Goal: Task Accomplishment & Management: Manage account settings

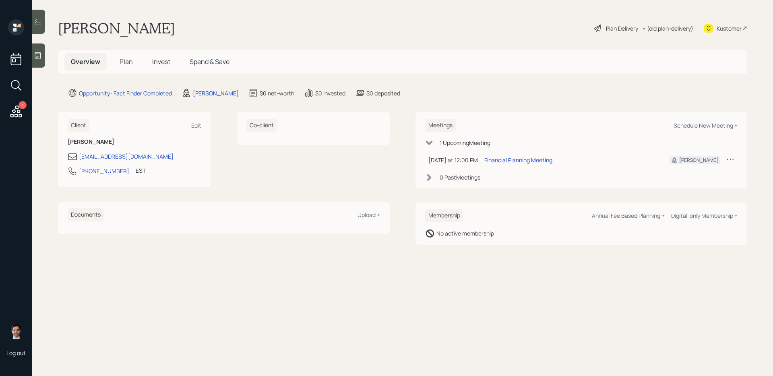
click at [125, 60] on span "Plan" at bounding box center [126, 61] width 13 height 9
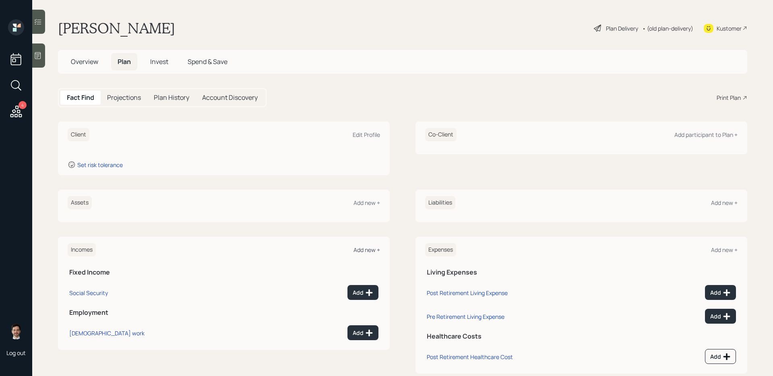
click at [364, 251] on div "Add new +" at bounding box center [366, 250] width 27 height 8
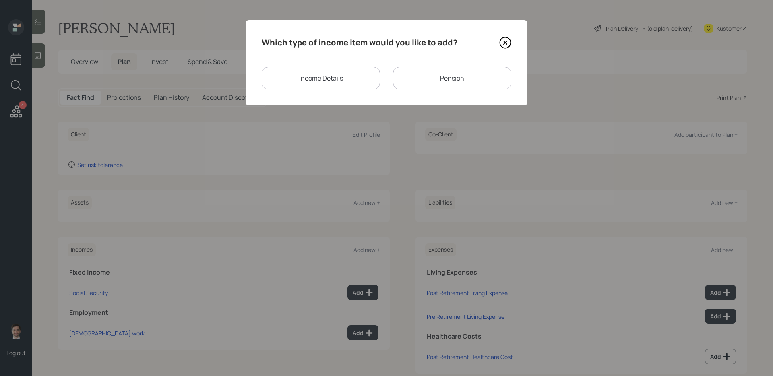
click at [340, 88] on div "Income Details" at bounding box center [321, 78] width 118 height 23
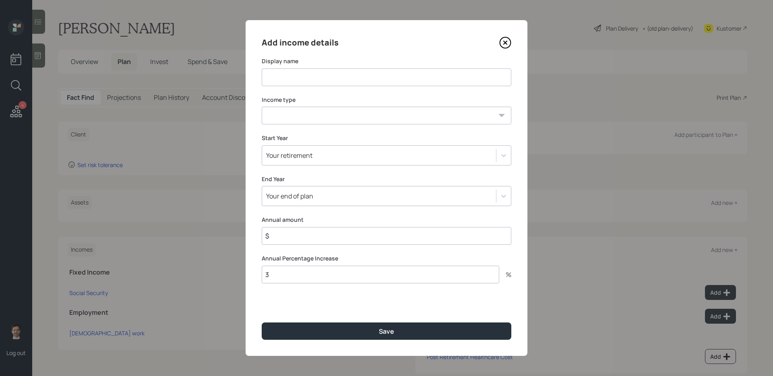
click at [506, 41] on icon at bounding box center [505, 42] width 3 height 3
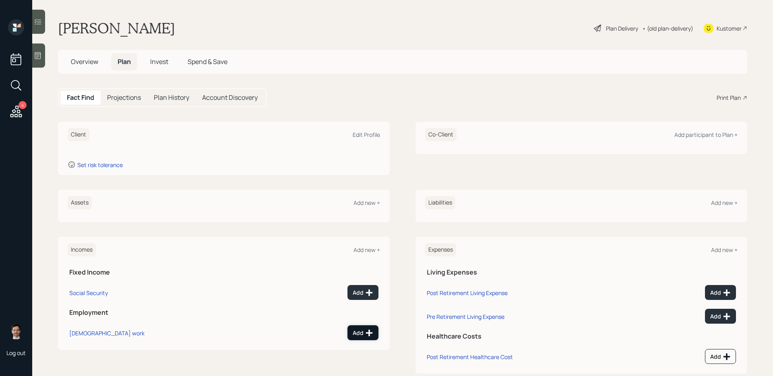
click at [363, 333] on div "Add" at bounding box center [363, 333] width 21 height 8
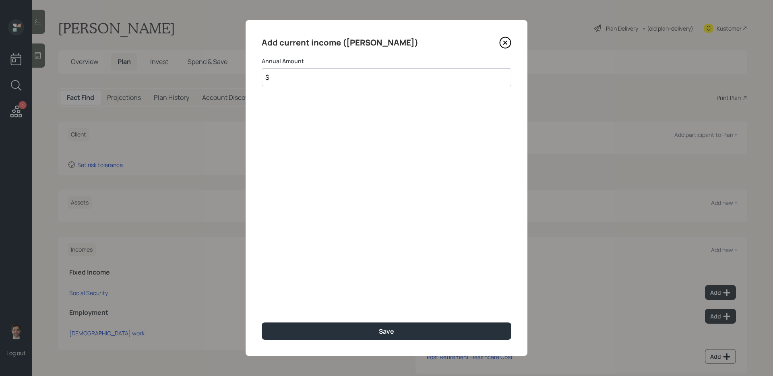
click at [338, 82] on input "$" at bounding box center [387, 77] width 250 height 18
type input "$ 130,000"
click at [262, 322] on button "Save" at bounding box center [387, 330] width 250 height 17
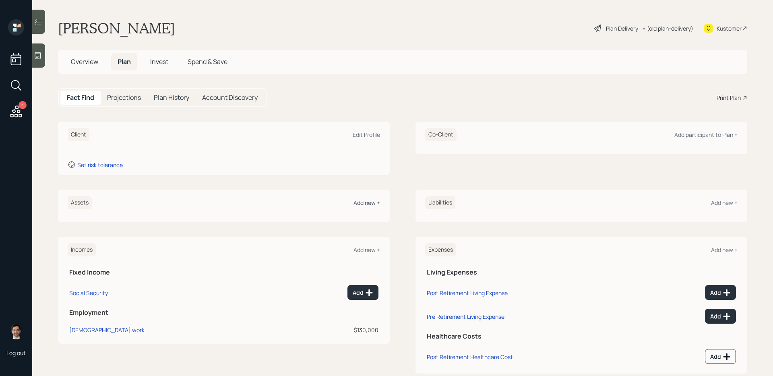
click at [375, 203] on div "Add new +" at bounding box center [366, 203] width 27 height 8
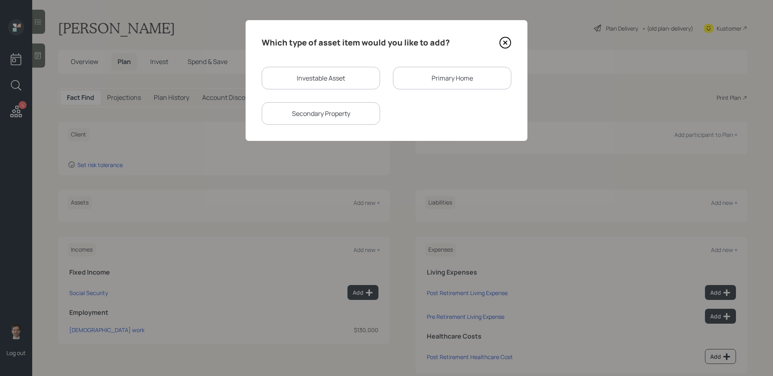
click at [362, 114] on div "Secondary Property" at bounding box center [321, 113] width 118 height 23
select select "rental_property"
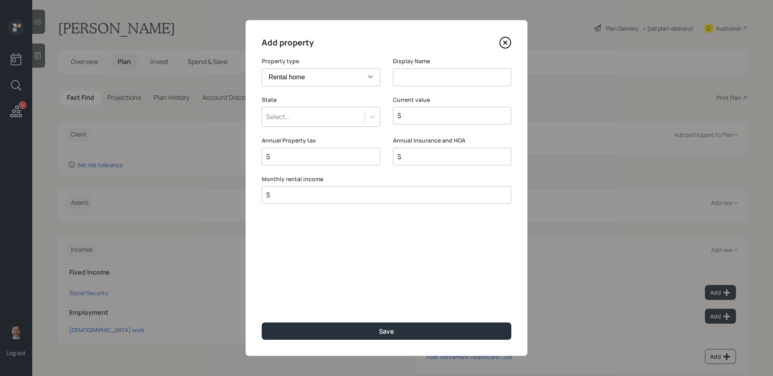
click at [424, 75] on input at bounding box center [452, 77] width 118 height 18
type input "Long Island Rental Property"
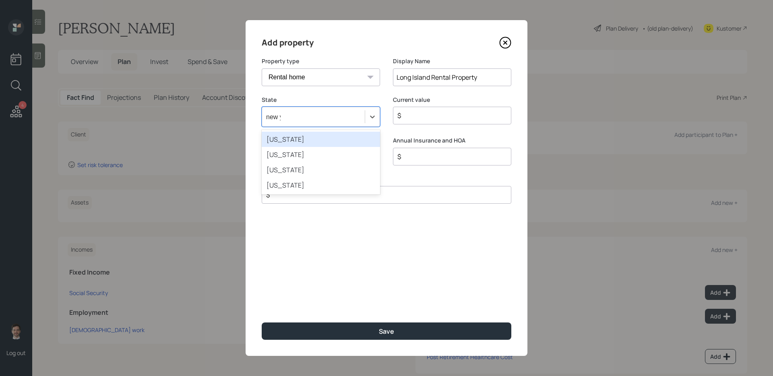
type input "new yo"
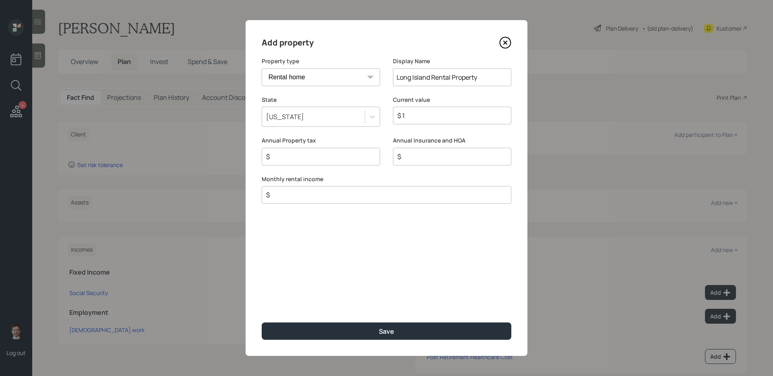
type input "$ 1"
type input "$ 7,000"
click at [262, 322] on button "Save" at bounding box center [387, 330] width 250 height 17
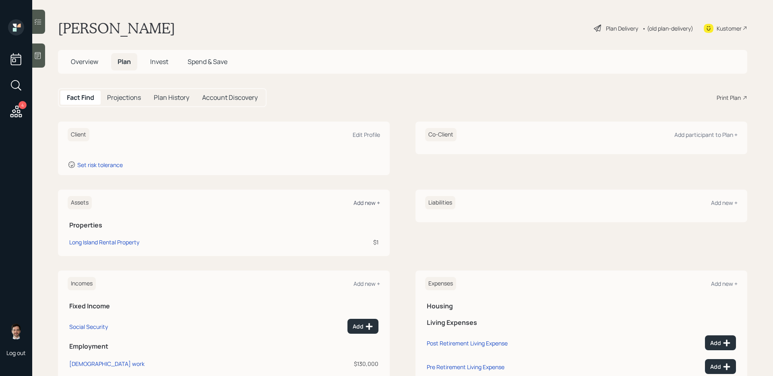
click at [364, 204] on div "Add new +" at bounding box center [366, 203] width 27 height 8
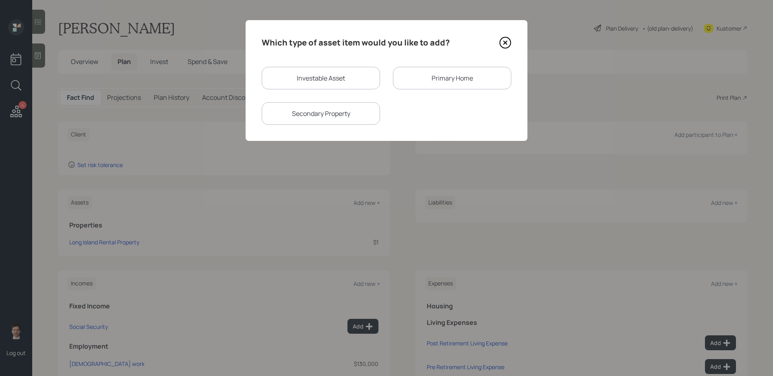
click at [449, 80] on div "Primary Home" at bounding box center [452, 78] width 118 height 23
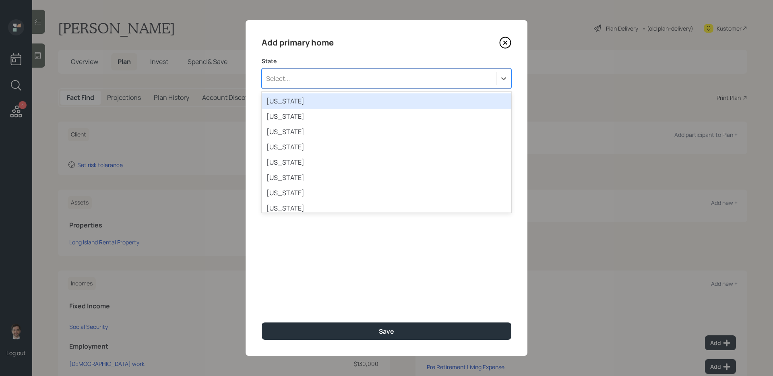
click at [304, 87] on div "Select..." at bounding box center [387, 78] width 250 height 20
type input "new yo"
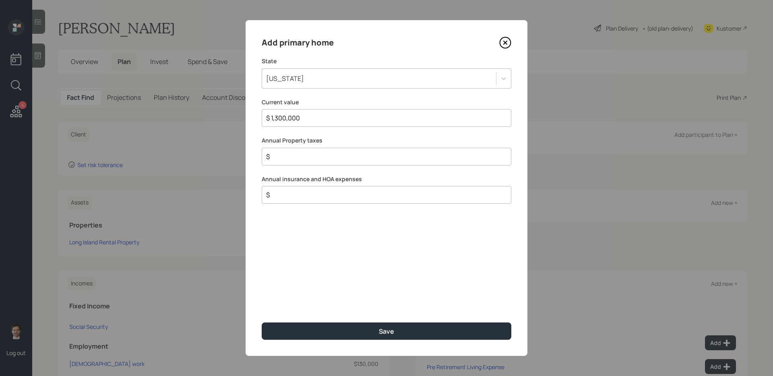
type input "$ 1,300,000"
click at [262, 322] on button "Save" at bounding box center [387, 330] width 250 height 17
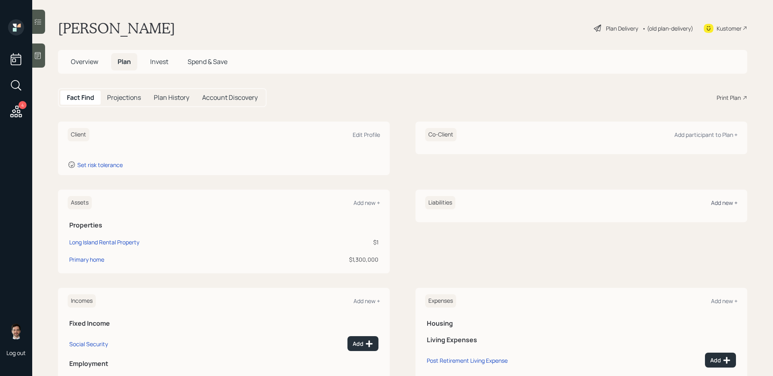
click at [725, 203] on div "Add new +" at bounding box center [724, 203] width 27 height 8
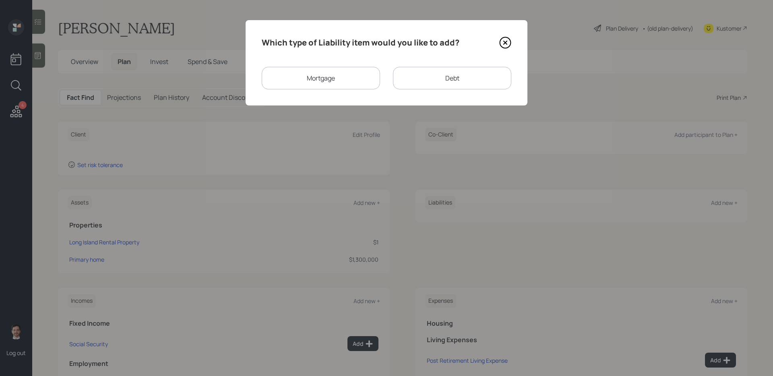
click at [349, 95] on div "Which type of Liability item would you like to add? Mortgage Debt" at bounding box center [387, 62] width 282 height 85
click at [340, 83] on div "Mortgage" at bounding box center [321, 78] width 118 height 23
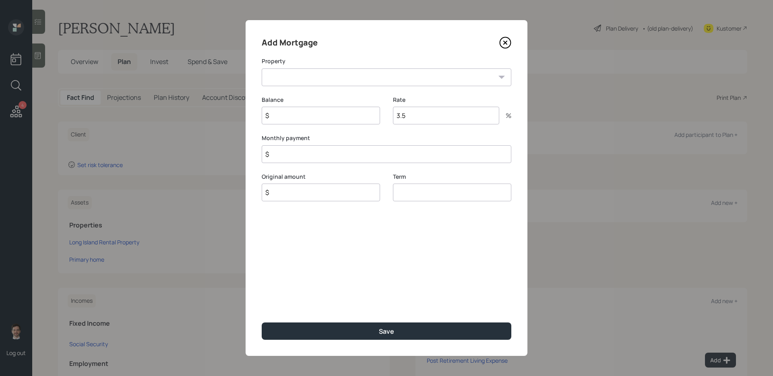
click at [312, 84] on select "[GEOGRAPHIC_DATA] Rental Property NY Primary home" at bounding box center [387, 77] width 250 height 18
select select "b28c7b06-4cf9-440b-bd0a-c5774d9ee4ce"
click at [311, 117] on input "$" at bounding box center [321, 116] width 118 height 18
type input "$ 1"
click at [318, 154] on input "$" at bounding box center [387, 154] width 250 height 18
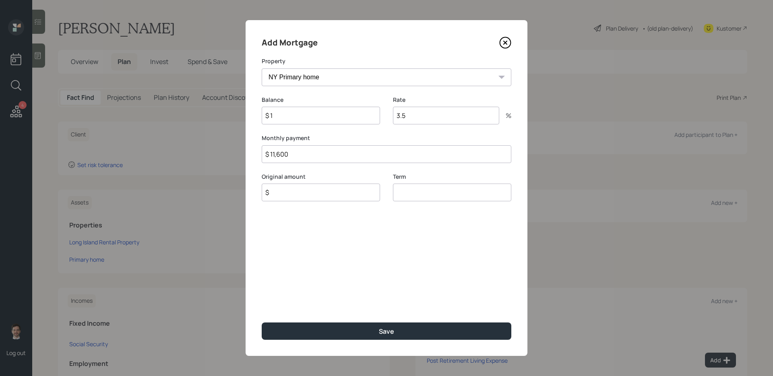
type input "$ 11,600"
type input "$ 1"
type input "30"
click at [262, 322] on button "Save" at bounding box center [387, 330] width 250 height 17
select select "ed1f0b21-ca9d-4c55-802f-7d0e1474d23e"
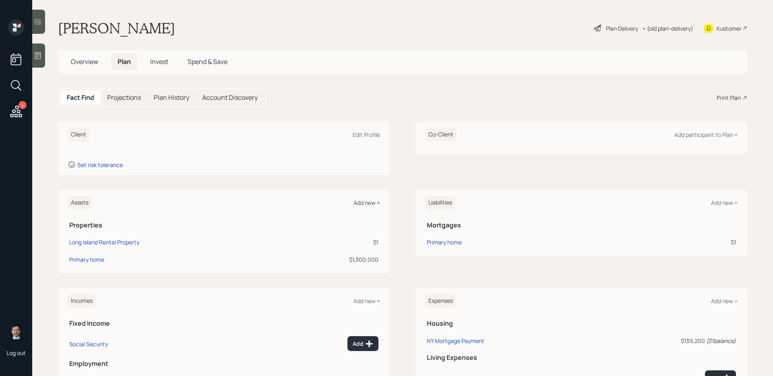
click at [369, 204] on div "Add new +" at bounding box center [366, 203] width 27 height 8
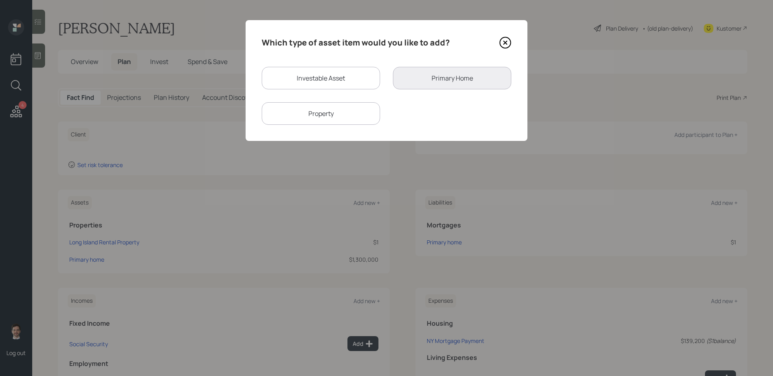
click at [347, 75] on div "Investable Asset" at bounding box center [321, 78] width 118 height 23
select select "taxable"
select select "balanced"
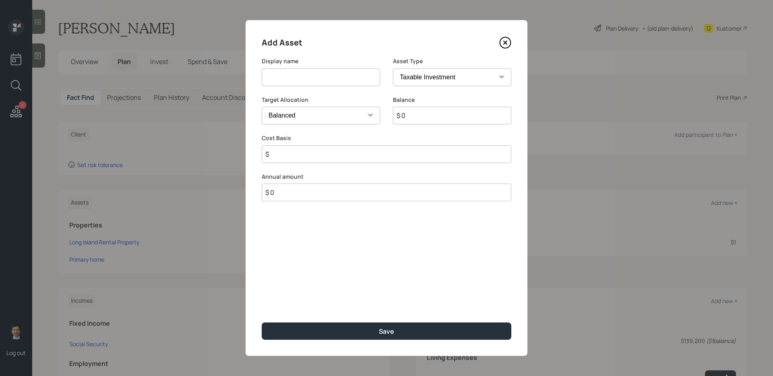
click at [339, 74] on input at bounding box center [321, 77] width 118 height 18
type input "Current 457"
select select "state_local_government_sponsored"
type input "$ 100,000"
type input "20"
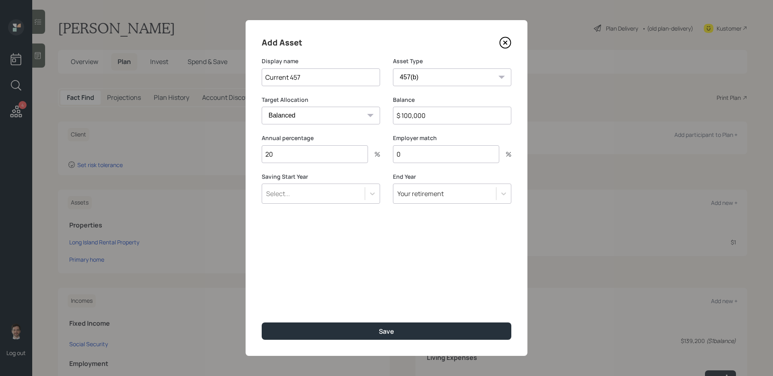
type input "0"
type input "a"
click at [262, 322] on button "Save" at bounding box center [387, 330] width 250 height 17
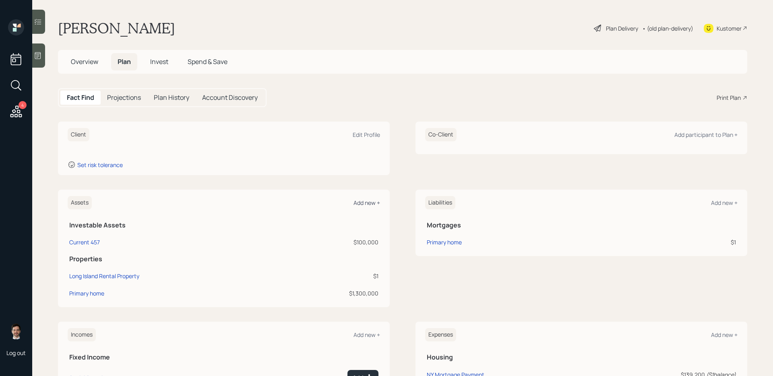
click at [373, 206] on div "Add new +" at bounding box center [366, 203] width 27 height 8
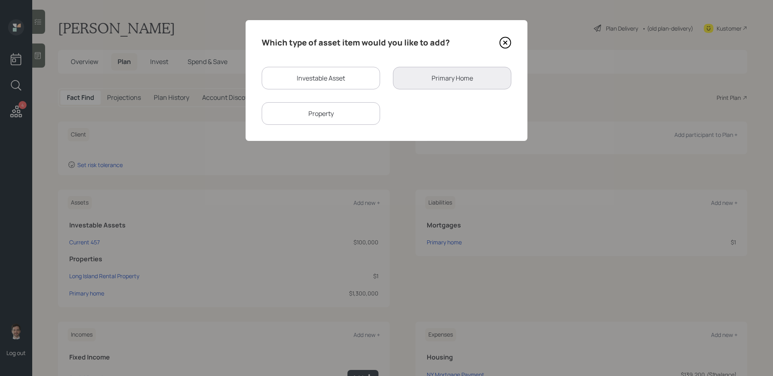
click at [369, 80] on div "Investable Asset" at bounding box center [321, 78] width 118 height 23
select select "taxable"
select select "balanced"
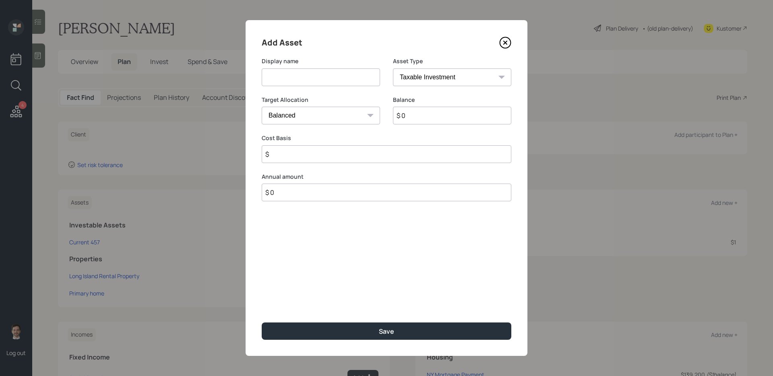
click at [350, 78] on input at bounding box center [321, 77] width 118 height 18
type input "Current 403(b)"
select select "public_school_sponsored"
type input "$ 40,000"
type input "20"
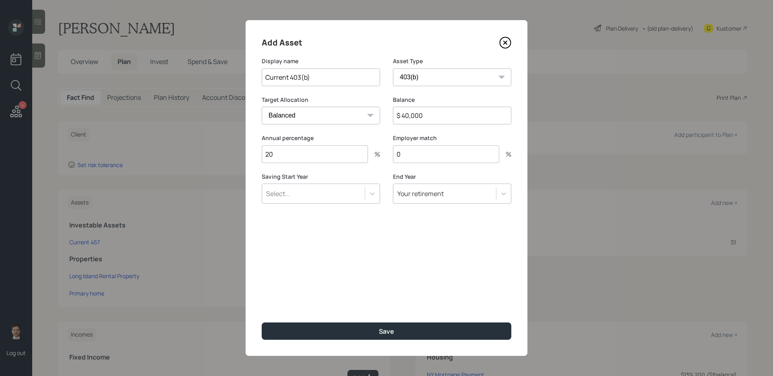
type input "0"
type input "a"
click at [262, 322] on button "Save" at bounding box center [387, 330] width 250 height 17
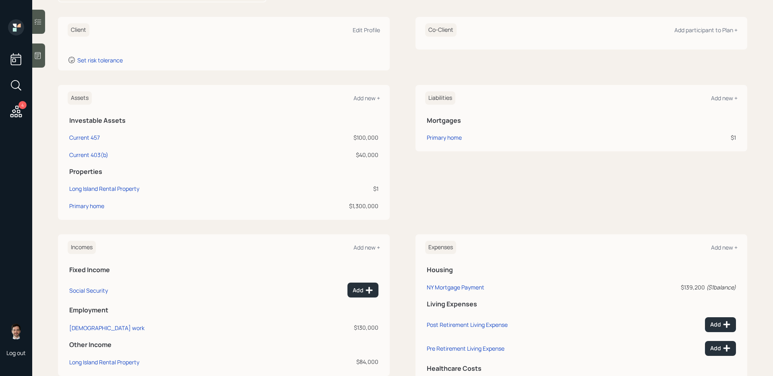
scroll to position [105, 0]
click at [90, 327] on div "[DEMOGRAPHIC_DATA] work" at bounding box center [106, 328] width 75 height 8
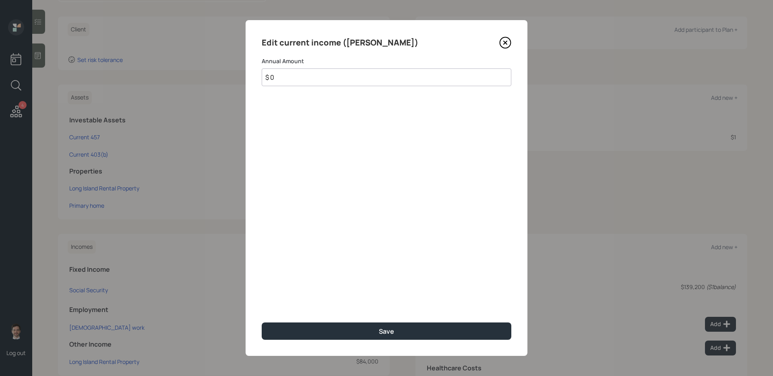
type input "$ 0"
click at [262, 322] on button "Save" at bounding box center [387, 330] width 250 height 17
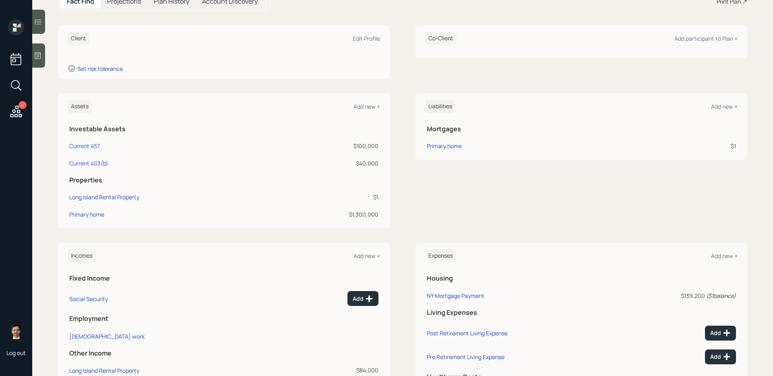
scroll to position [110, 0]
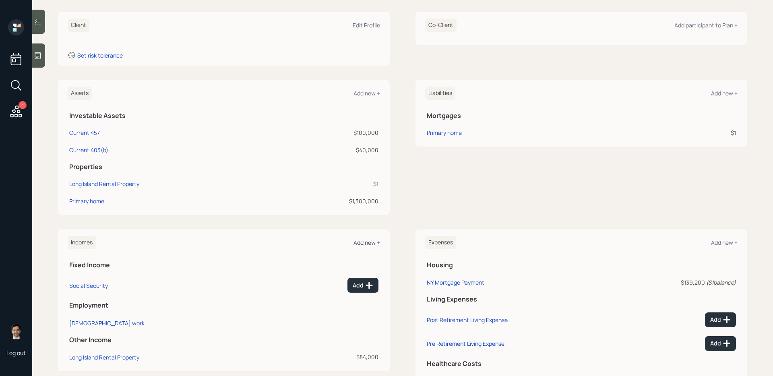
click at [371, 244] on div "Add new +" at bounding box center [366, 243] width 27 height 8
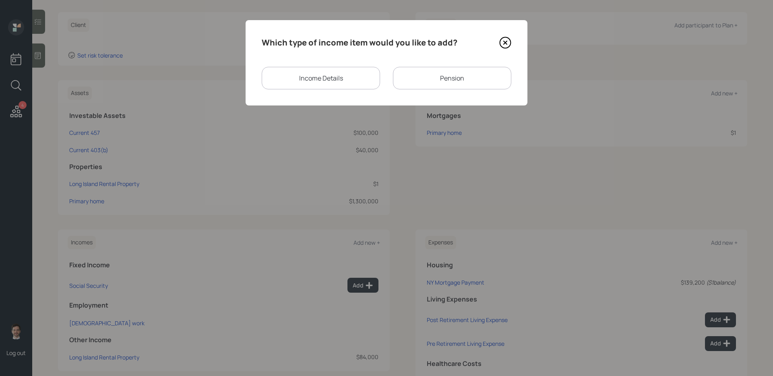
click at [327, 74] on div "Income Details" at bounding box center [321, 78] width 118 height 23
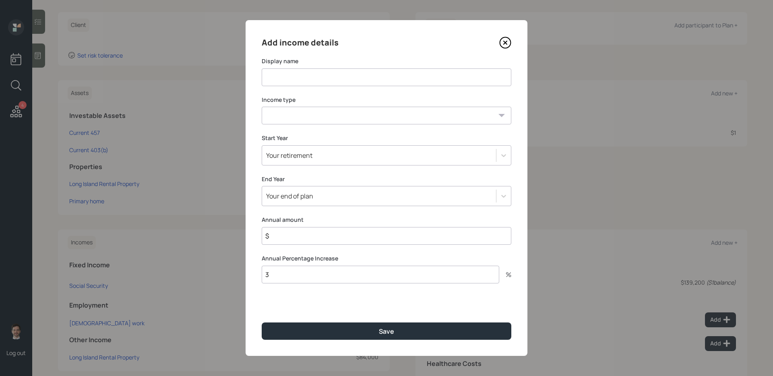
click at [319, 80] on input at bounding box center [387, 77] width 250 height 18
type input "Current Income"
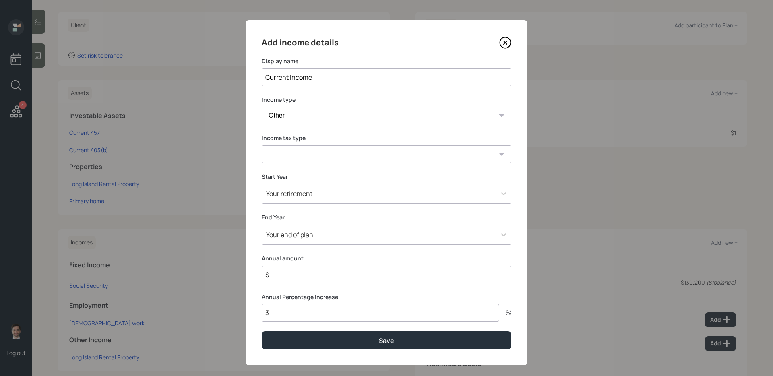
select select "salary"
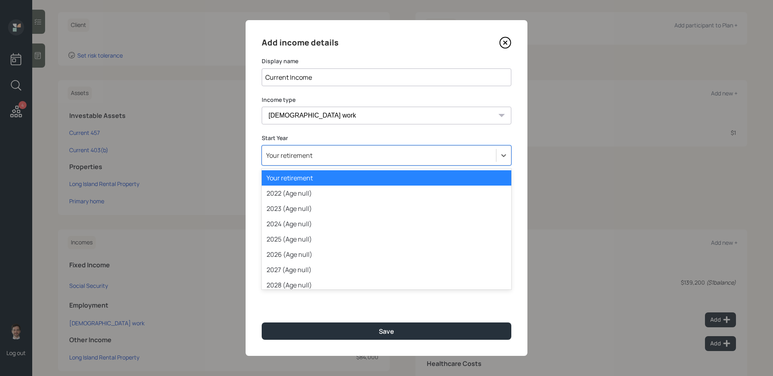
click at [306, 151] on div "Your retirement" at bounding box center [289, 155] width 46 height 9
click at [293, 234] on div "2025 (Age null)" at bounding box center [387, 238] width 250 height 15
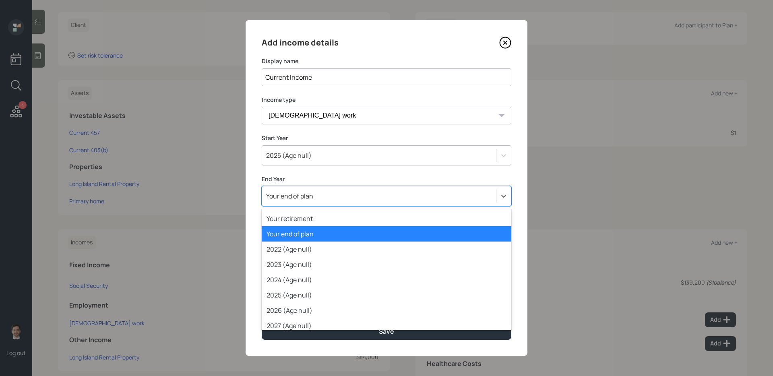
click at [310, 200] on div "Your end of plan" at bounding box center [289, 196] width 47 height 9
click at [295, 291] on div "2025 (Age null)" at bounding box center [387, 294] width 250 height 15
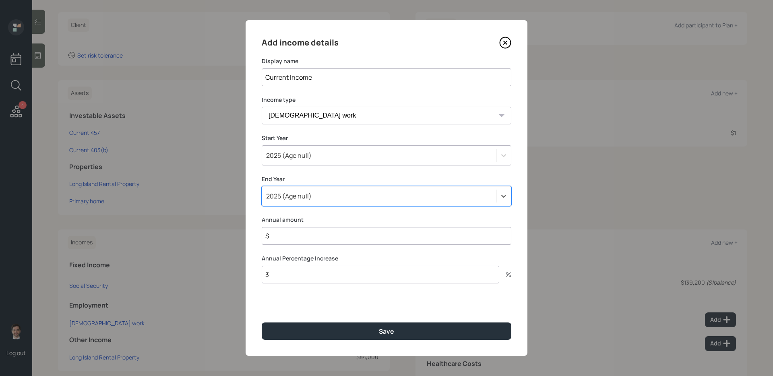
click at [304, 232] on input "$" at bounding box center [387, 236] width 250 height 18
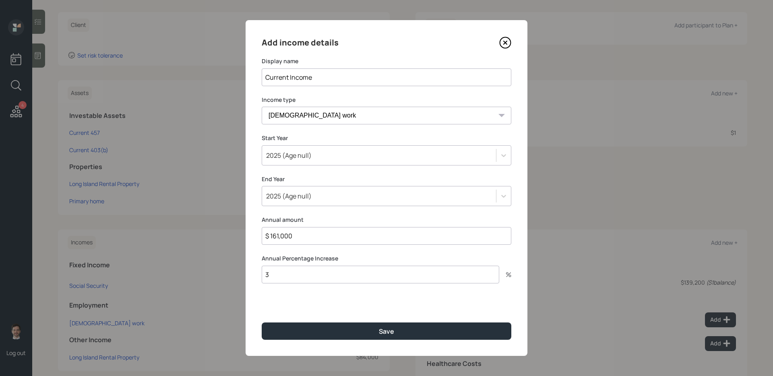
type input "$ 161,000"
click at [262, 322] on button "Save" at bounding box center [387, 330] width 250 height 17
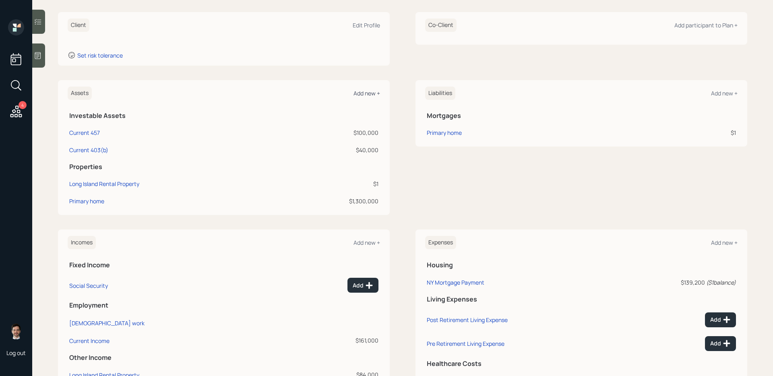
click at [362, 91] on div "Add new +" at bounding box center [366, 93] width 27 height 8
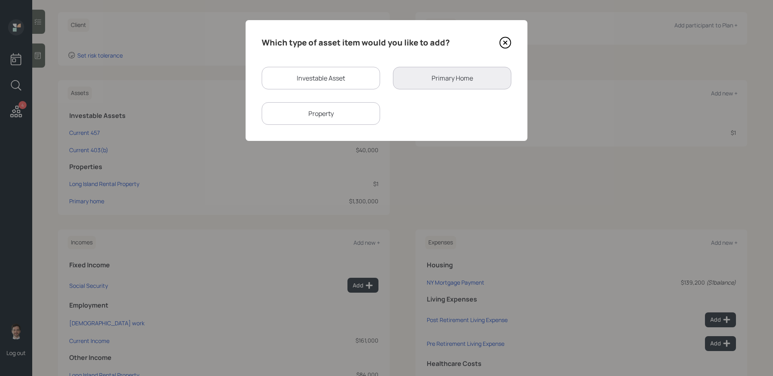
click at [510, 46] on icon at bounding box center [505, 43] width 12 height 12
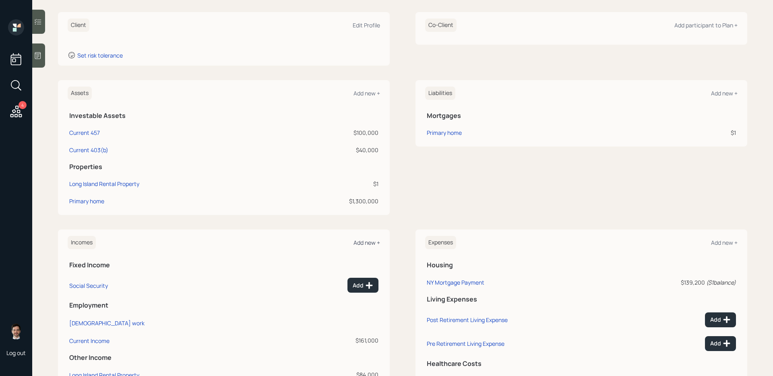
click at [372, 244] on div "Add new +" at bounding box center [366, 243] width 27 height 8
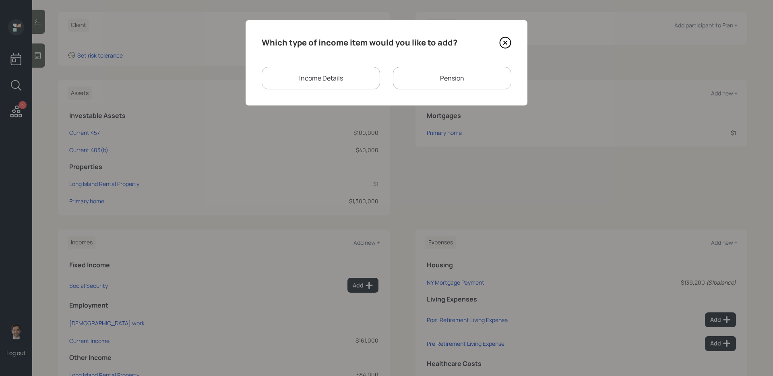
click at [345, 82] on div "Income Details" at bounding box center [321, 78] width 118 height 23
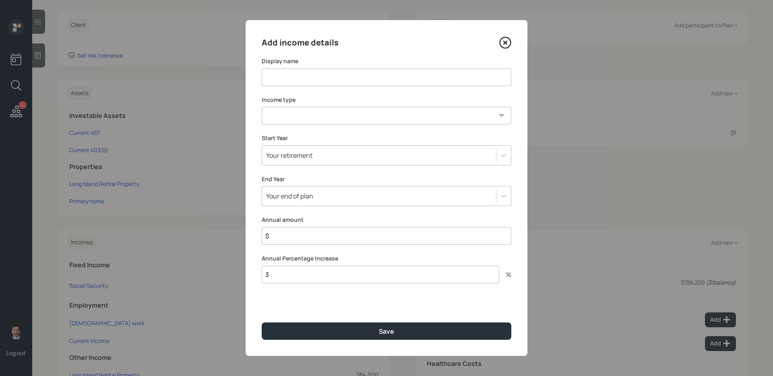
click at [332, 82] on input at bounding box center [387, 77] width 250 height 18
type input "New Position"
select select "salary"
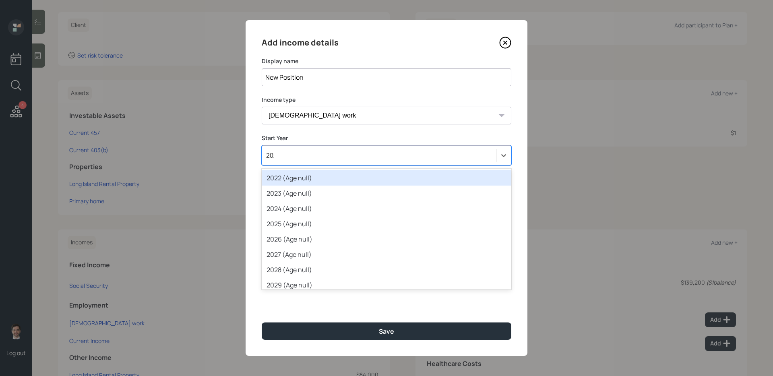
type input "2026"
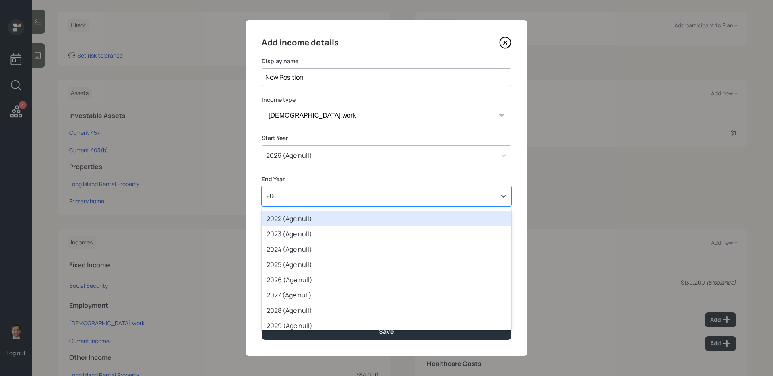
type input "2040"
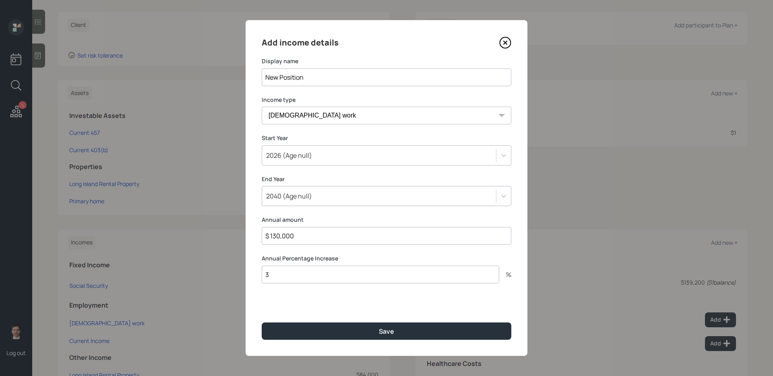
type input "$ 130,000"
click at [262, 322] on button "Save" at bounding box center [387, 330] width 250 height 17
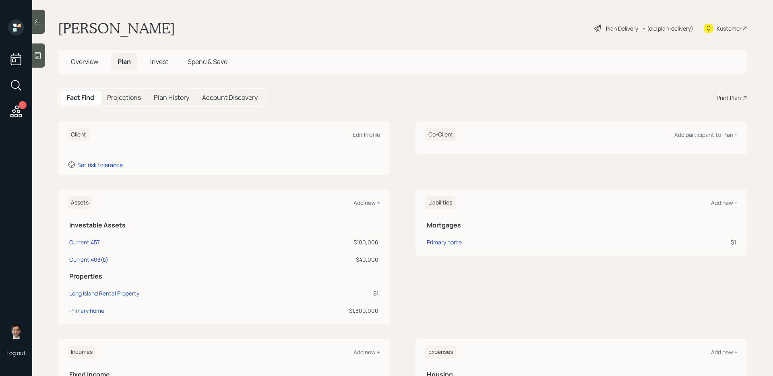
click at [613, 27] on div "Plan Delivery" at bounding box center [622, 28] width 32 height 8
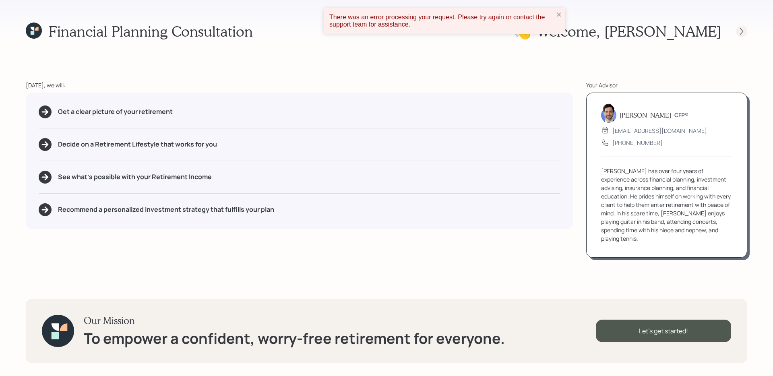
click at [740, 35] on icon at bounding box center [742, 31] width 8 height 8
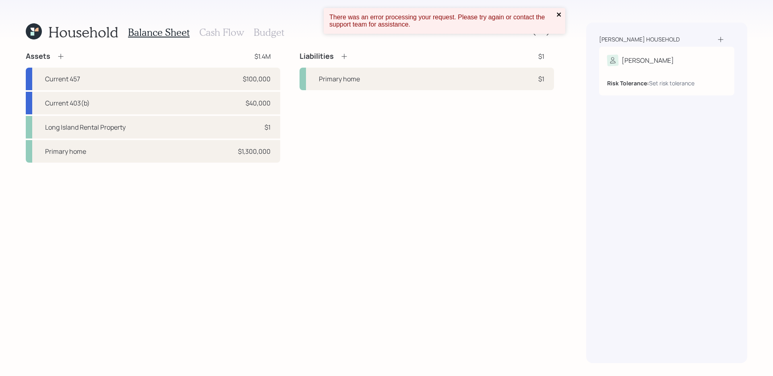
click at [559, 16] on icon "close" at bounding box center [559, 14] width 6 height 6
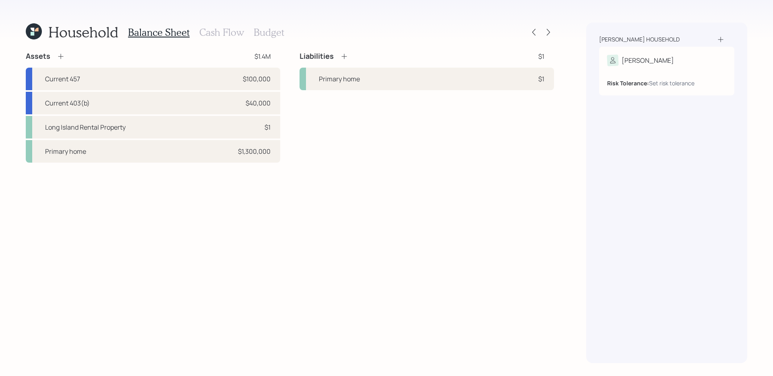
click at [342, 263] on div "Assets $1.4M Current 457 $100,000 Current 403(b) $40,000 Long Island Rental Pro…" at bounding box center [290, 208] width 528 height 312
click at [165, 107] on div "Current 403(b) $40,000" at bounding box center [153, 103] width 254 height 23
select select "public_school_sponsored"
select select "balanced"
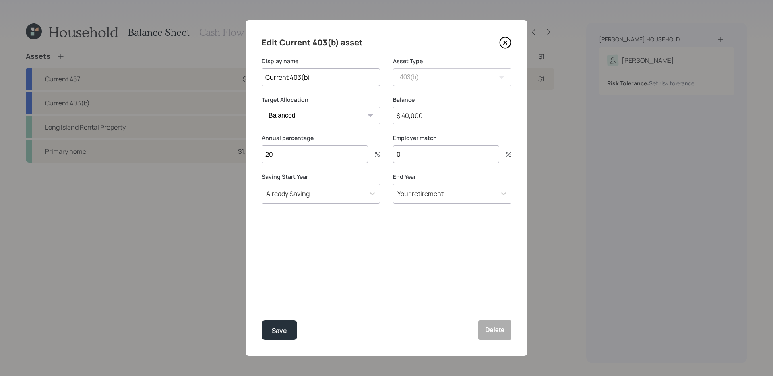
click at [444, 114] on input "$ 40,000" at bounding box center [452, 116] width 118 height 18
type input "$ 48,000"
click at [262, 320] on button "Save" at bounding box center [279, 329] width 35 height 19
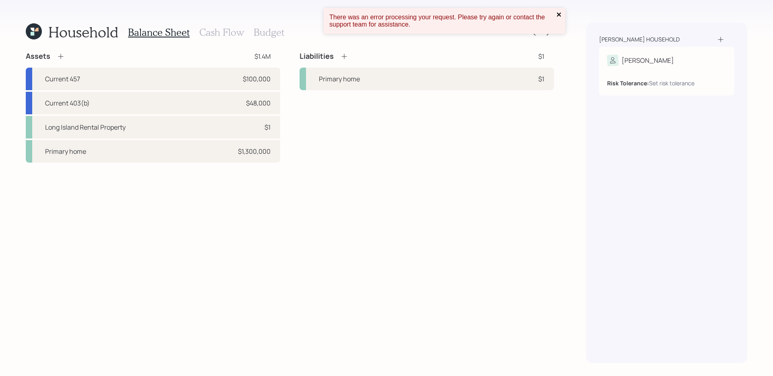
click at [560, 16] on icon "close" at bounding box center [559, 14] width 6 height 6
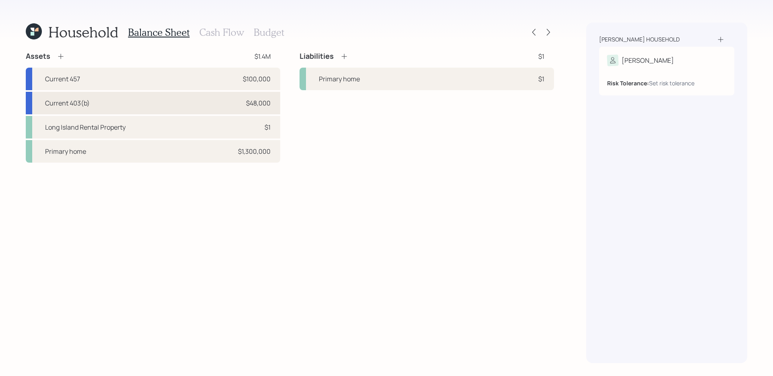
click at [168, 106] on div "Current 403(b) $48,000" at bounding box center [153, 103] width 254 height 23
select select "public_school_sponsored"
select select "balanced"
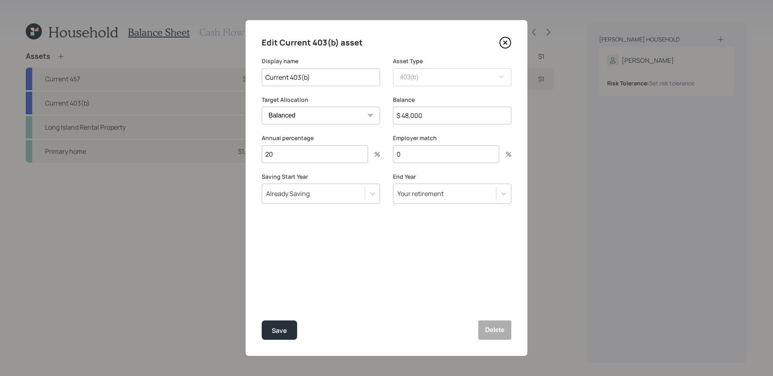
click at [506, 45] on icon at bounding box center [505, 43] width 12 height 12
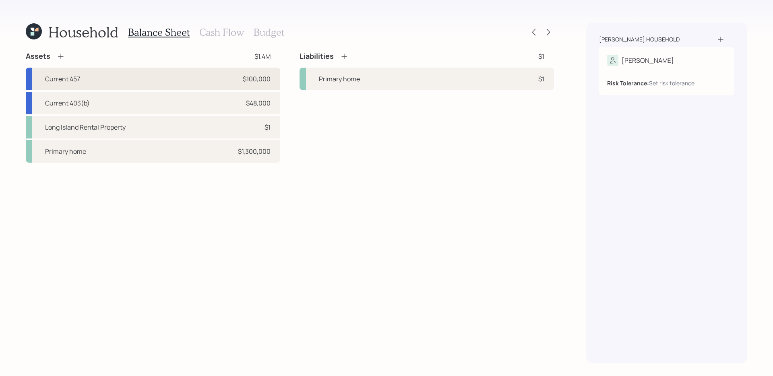
click at [151, 76] on div "Current 457 $100,000" at bounding box center [153, 79] width 254 height 23
select select "state_local_government_sponsored"
select select "balanced"
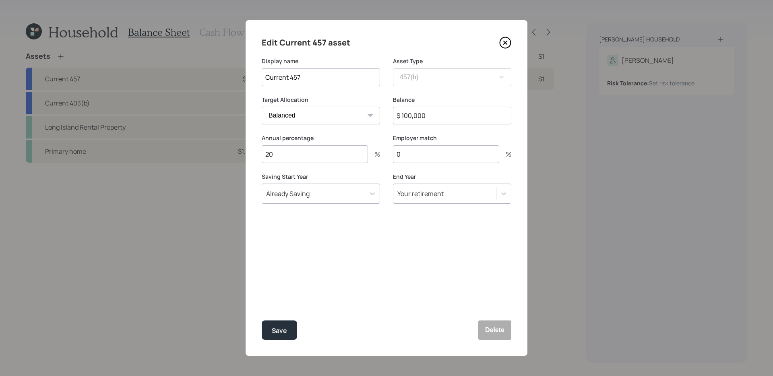
click at [502, 42] on icon at bounding box center [505, 43] width 12 height 12
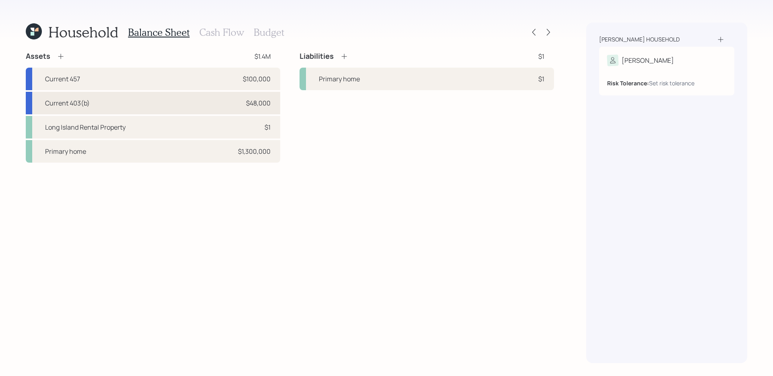
click at [156, 104] on div "Current 403(b) $48,000" at bounding box center [153, 103] width 254 height 23
select select "public_school_sponsored"
select select "balanced"
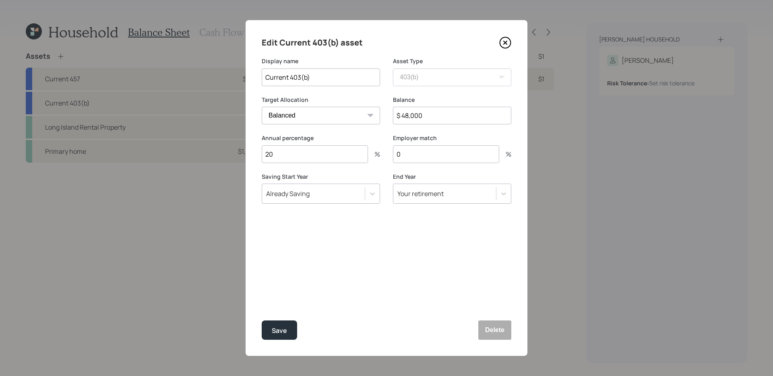
click at [336, 160] on input "20" at bounding box center [315, 154] width 106 height 18
type input "21"
click at [262, 320] on button "Save" at bounding box center [279, 329] width 35 height 19
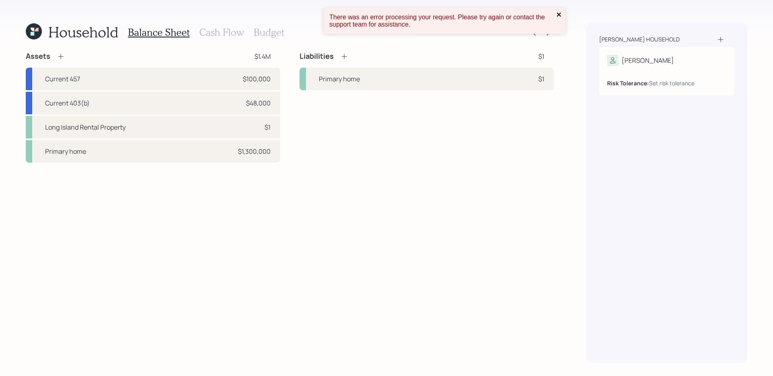
click at [557, 14] on icon "close" at bounding box center [559, 14] width 6 height 6
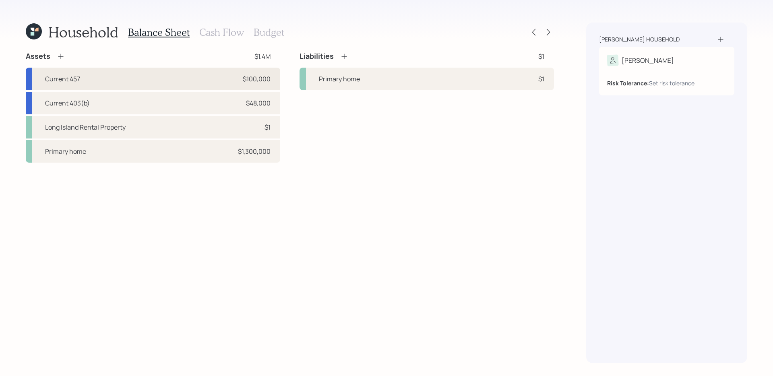
click at [140, 83] on div "Current 457 $100,000" at bounding box center [153, 79] width 254 height 23
select select "state_local_government_sponsored"
select select "balanced"
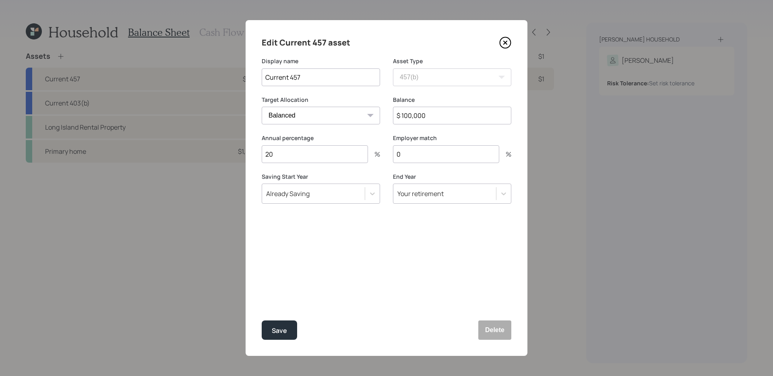
click at [332, 154] on input "20" at bounding box center [315, 154] width 106 height 18
type input "19"
click at [283, 335] on div "Save" at bounding box center [279, 330] width 15 height 11
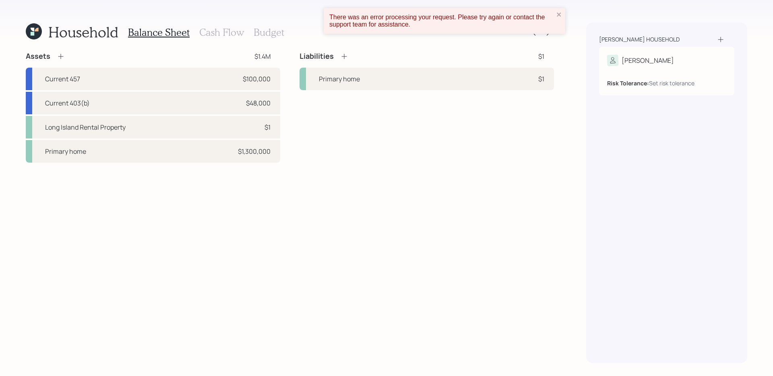
click at [269, 222] on div "Assets $1.4M Current 457 $100,000 Current 403(b) $48,000 Long Island Rental Pro…" at bounding box center [290, 208] width 528 height 312
click at [562, 18] on button "close" at bounding box center [559, 15] width 6 height 8
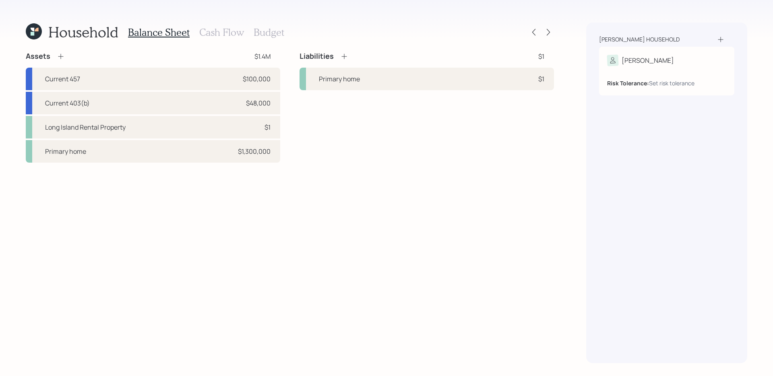
click at [61, 59] on icon at bounding box center [61, 56] width 8 height 8
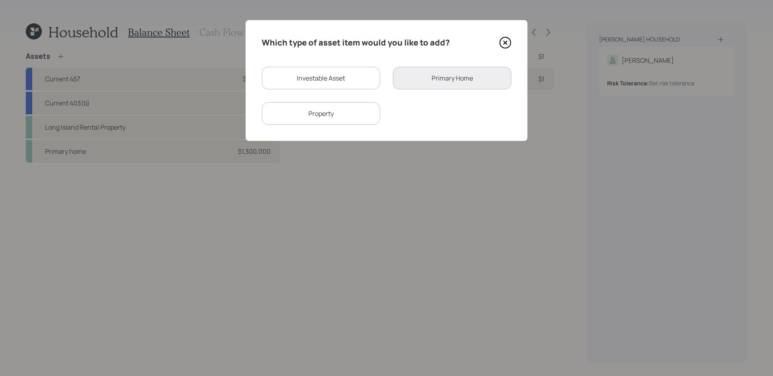
click at [340, 82] on div "Investable Asset" at bounding box center [321, 78] width 118 height 23
select select "taxable"
select select "balanced"
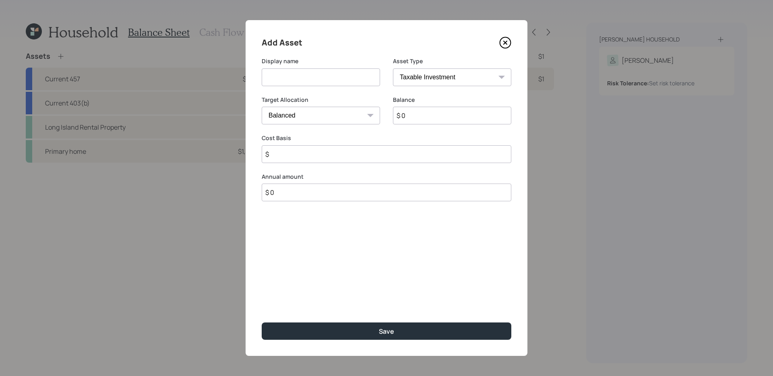
click at [325, 78] on input at bounding box center [321, 77] width 118 height 18
type input "Coinbase"
type input "$ 33,000"
type input "$ 25,000"
click at [262, 322] on button "Save" at bounding box center [387, 330] width 250 height 17
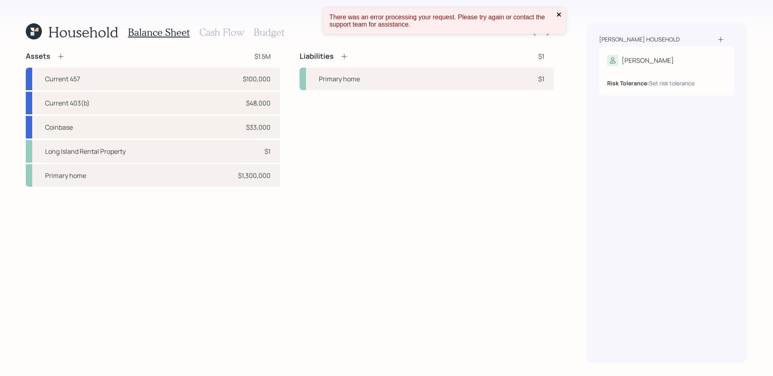
click at [557, 14] on icon "close" at bounding box center [559, 14] width 6 height 6
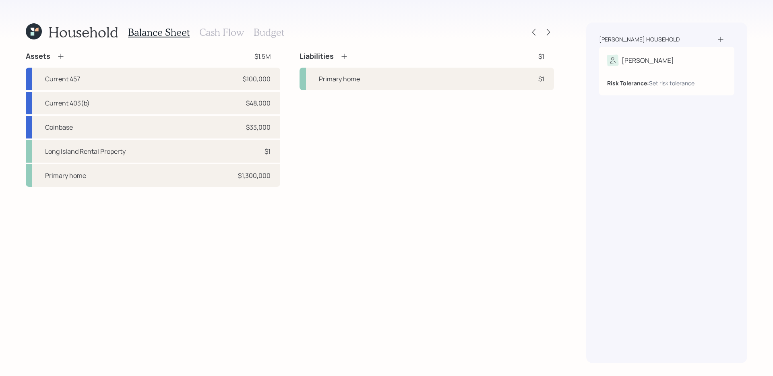
click at [61, 56] on icon at bounding box center [61, 56] width 8 height 8
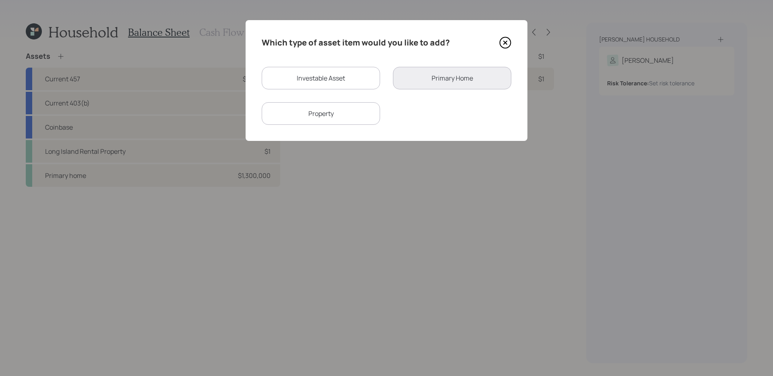
click at [321, 72] on div "Investable Asset" at bounding box center [321, 78] width 118 height 23
select select "taxable"
select select "balanced"
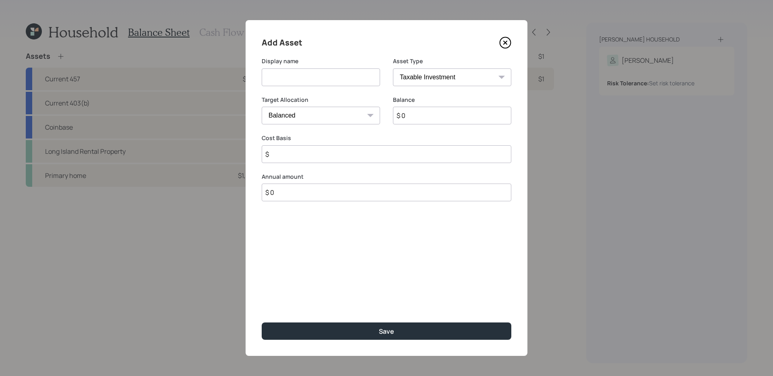
click at [314, 74] on input at bounding box center [321, 77] width 118 height 18
type input "Checking and Savings"
select select "emergency_fund"
type input "$ 30,000"
click at [262, 322] on button "Save" at bounding box center [387, 330] width 250 height 17
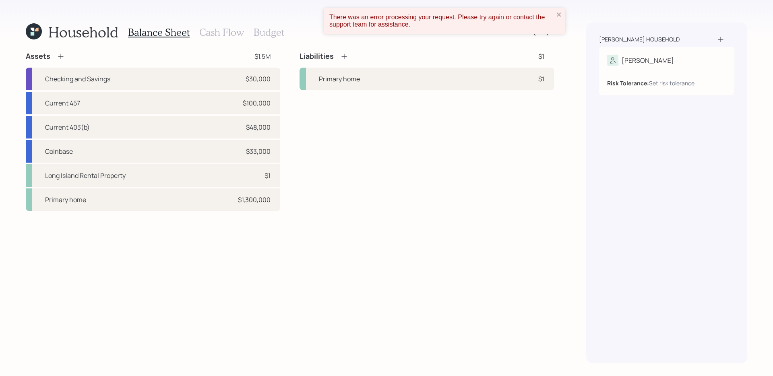
click at [42, 36] on div "Household" at bounding box center [72, 31] width 93 height 17
click at [35, 34] on icon at bounding box center [34, 31] width 16 height 16
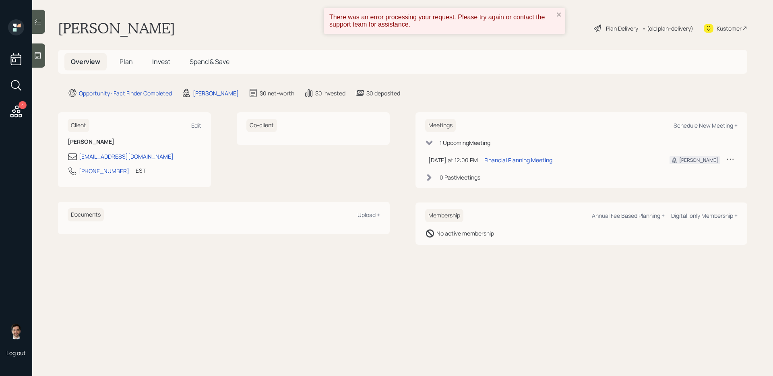
click at [123, 62] on span "Plan" at bounding box center [126, 61] width 13 height 9
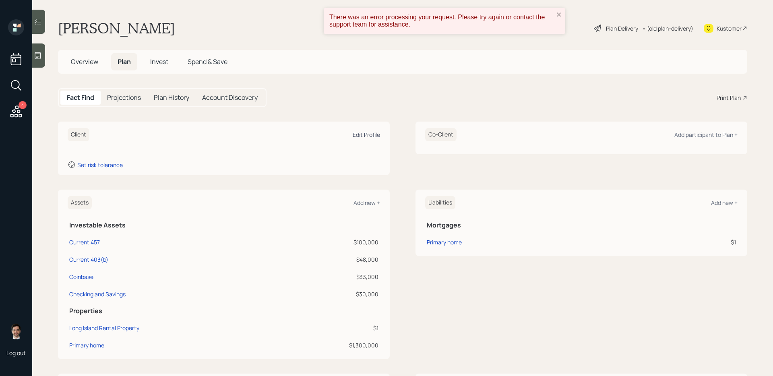
click at [360, 134] on div "Edit Profile" at bounding box center [366, 135] width 27 height 8
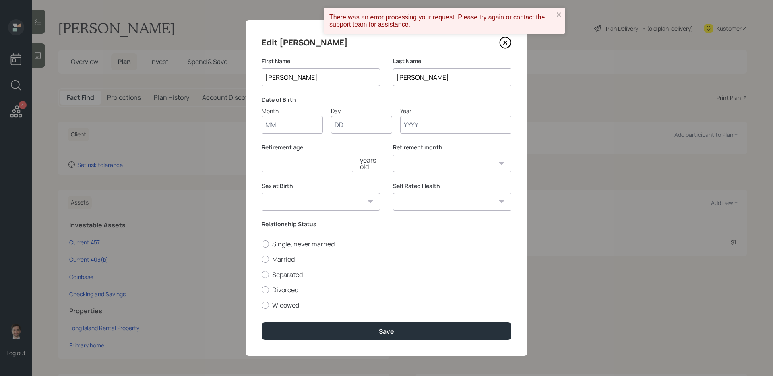
click at [297, 121] on input "Month" at bounding box center [292, 125] width 61 height 18
type input "07"
type input "01"
type input "1971"
select select "7"
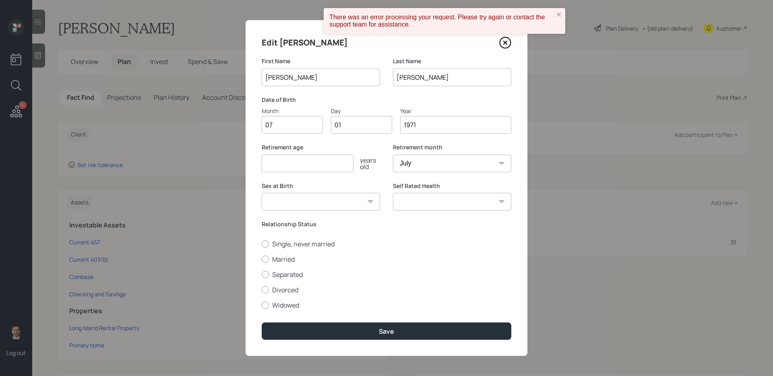
type input "1971"
click at [287, 163] on input "number" at bounding box center [308, 164] width 92 height 18
type input "65"
click at [298, 261] on label "Married" at bounding box center [387, 259] width 250 height 9
click at [262, 259] on input "Married" at bounding box center [261, 259] width 0 height 0
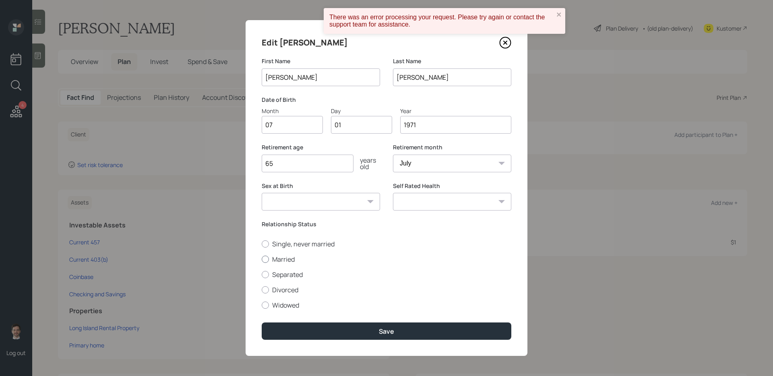
radio input "true"
click at [444, 203] on select "Excellent Very Good Good Fair Poor" at bounding box center [452, 202] width 118 height 18
select select "very_good"
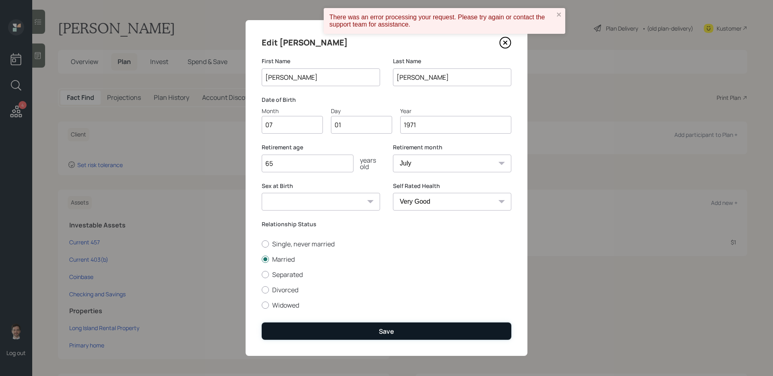
click at [386, 330] on div "Save" at bounding box center [386, 331] width 15 height 9
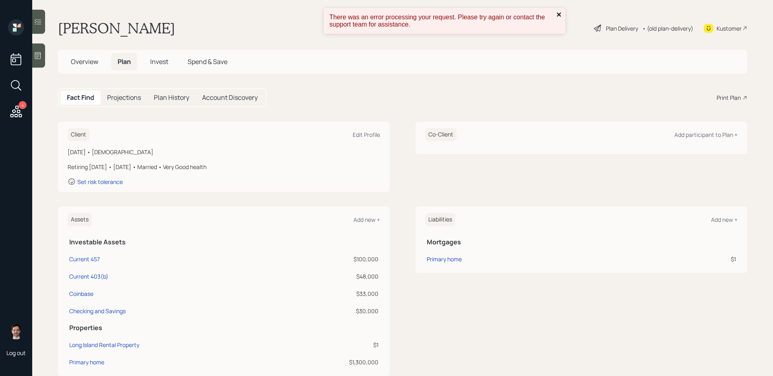
click at [561, 16] on icon "close" at bounding box center [559, 14] width 6 height 6
click at [615, 30] on div "Plan Delivery" at bounding box center [622, 28] width 32 height 8
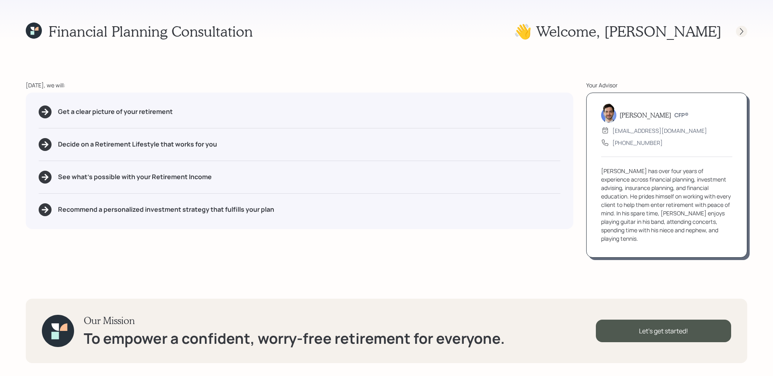
click at [746, 32] on div at bounding box center [741, 31] width 11 height 11
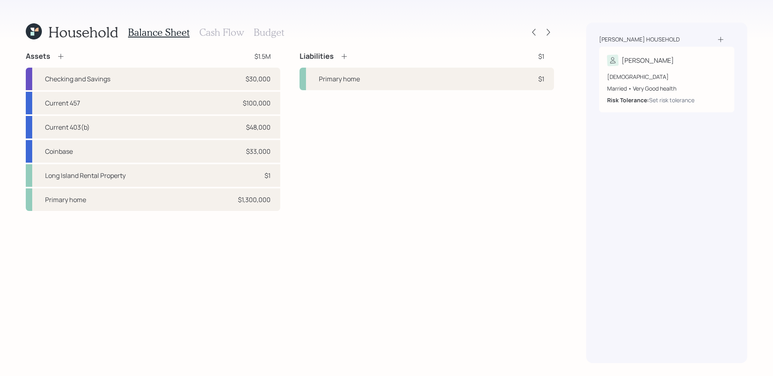
click at [194, 271] on div "Assets $1.5M Checking and Savings $30,000 Current 457 $100,000 Current 403(b) $…" at bounding box center [290, 208] width 528 height 312
click at [196, 174] on div "Long Island Rental Property $1" at bounding box center [153, 175] width 254 height 23
select select "rental_property"
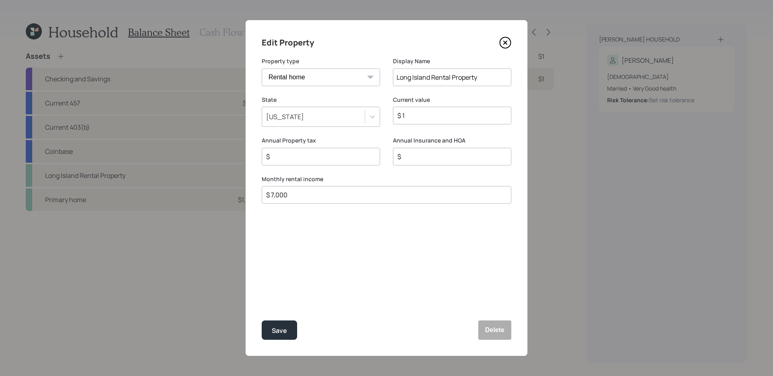
click at [449, 117] on input "$ 1" at bounding box center [449, 116] width 105 height 10
type input "$ 800,000"
click at [428, 158] on input "$" at bounding box center [449, 157] width 105 height 10
type input "$ 5,600"
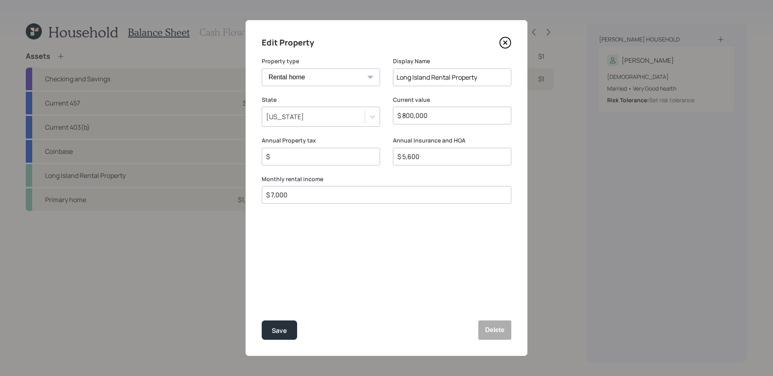
click at [343, 160] on input "$" at bounding box center [317, 157] width 105 height 10
type input "$ 23,000"
drag, startPoint x: 283, startPoint y: 329, endPoint x: 299, endPoint y: 294, distance: 37.7
click at [299, 294] on div "Edit Property Property type Vacation home Rental home Display Name [GEOGRAPHIC_…" at bounding box center [387, 188] width 282 height 336
click at [306, 280] on div "Edit Property Property type Vacation home Rental home Display Name [GEOGRAPHIC_…" at bounding box center [387, 188] width 282 height 336
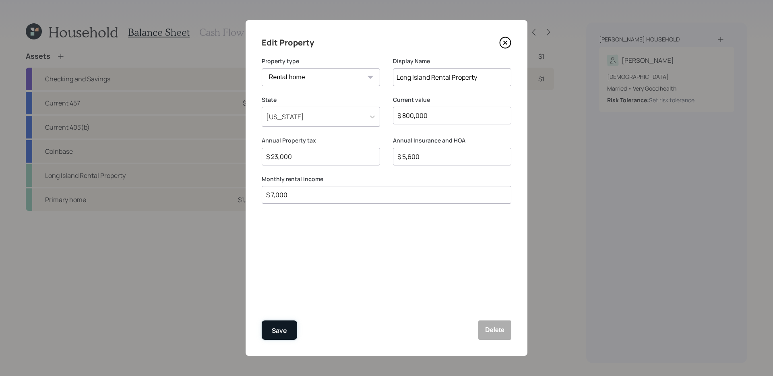
click at [283, 327] on div "Save" at bounding box center [279, 330] width 15 height 11
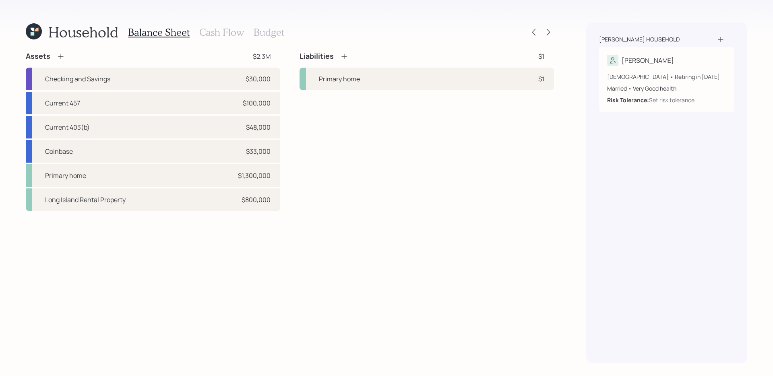
click at [382, 265] on div "Assets $2.3M Checking and Savings $30,000 Current 457 $100,000 Current 403(b) $…" at bounding box center [290, 208] width 528 height 312
click at [323, 199] on div "Liabilities $1 Primary home $1" at bounding box center [427, 131] width 254 height 159
click at [329, 194] on div "Liabilities $1 Primary home $1" at bounding box center [427, 131] width 254 height 159
click at [274, 178] on div "Primary home $1,300,000" at bounding box center [153, 175] width 254 height 23
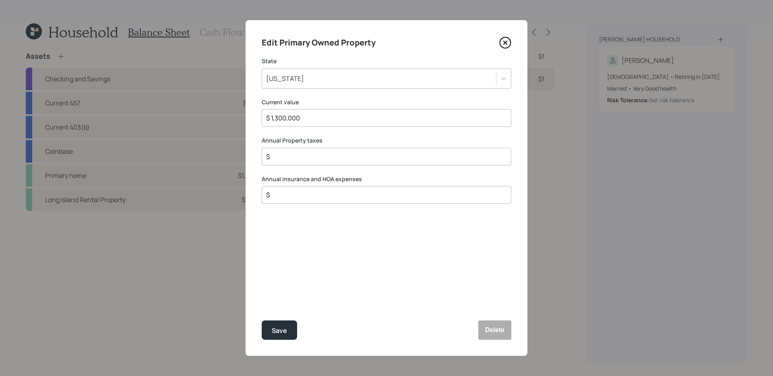
click at [369, 121] on input "$ 1,300,000" at bounding box center [383, 118] width 236 height 10
type input "$ 660,000"
type input "$ 20,000"
click at [262, 320] on button "Save" at bounding box center [279, 329] width 35 height 19
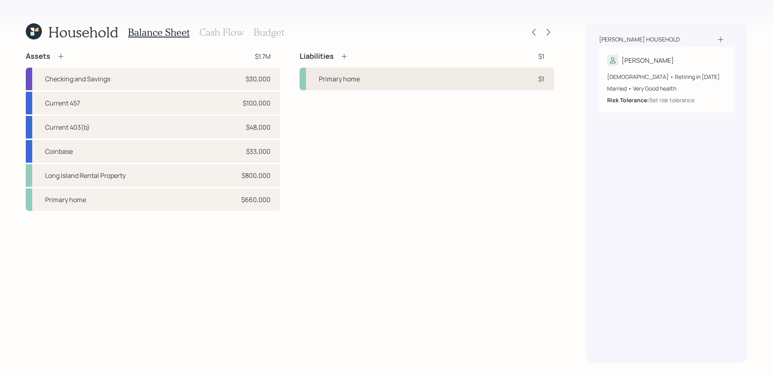
click at [424, 79] on div "Primary home $1" at bounding box center [427, 79] width 254 height 23
select select "b28c7b06-4cf9-440b-bd0a-c5774d9ee4ce"
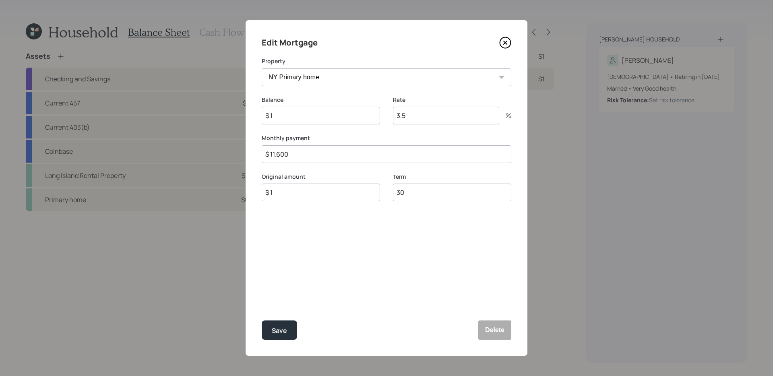
click at [351, 156] on input "$ 11,600" at bounding box center [387, 154] width 250 height 18
type input "$ 4,376"
click at [318, 117] on input "$ 1" at bounding box center [321, 116] width 118 height 18
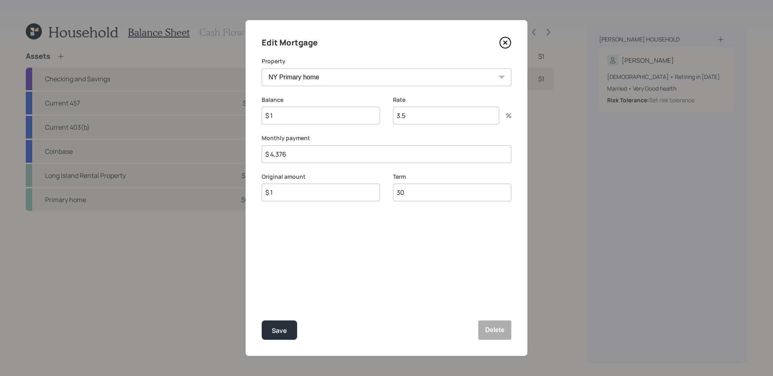
click at [318, 117] on input "$ 1" at bounding box center [321, 116] width 118 height 18
type input "$ 623,000"
type input "5.99"
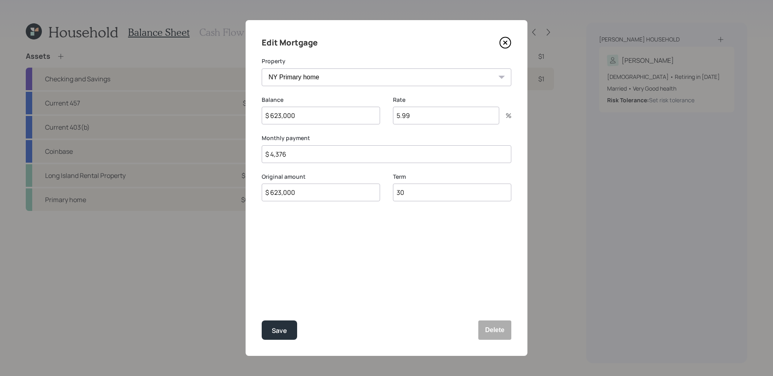
click at [262, 320] on button "Save" at bounding box center [279, 329] width 35 height 19
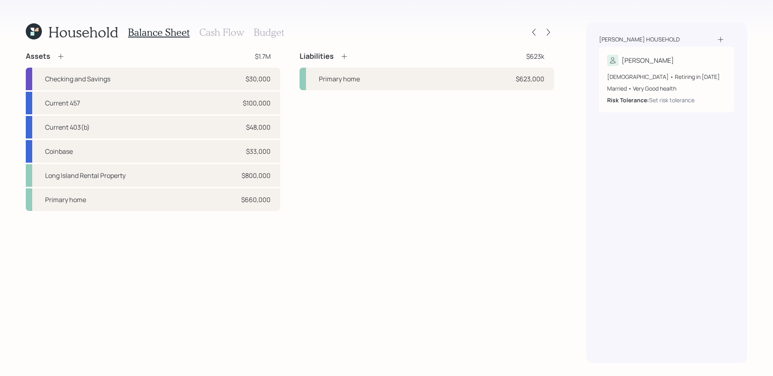
click at [331, 345] on div "Assets $1.7M Checking and Savings $30,000 Current 457 $100,000 Current 403(b) $…" at bounding box center [290, 208] width 528 height 312
click at [223, 32] on h3 "Cash Flow" at bounding box center [221, 33] width 45 height 12
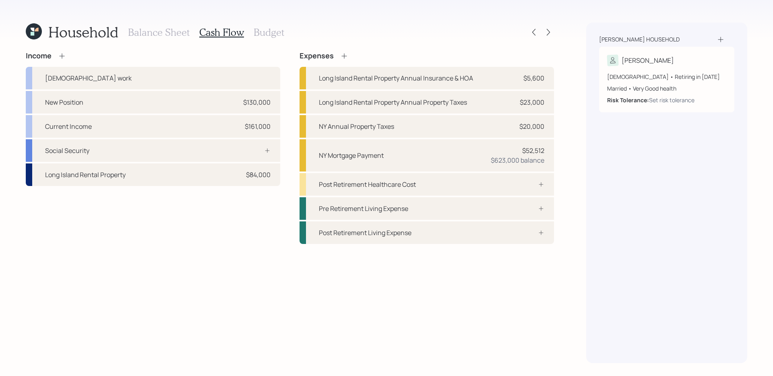
click at [208, 256] on div "Income [DEMOGRAPHIC_DATA] work New Position $130,000 Current Income $161,000 So…" at bounding box center [290, 208] width 528 height 312
click at [239, 123] on div "Current Income $161,000" at bounding box center [153, 126] width 254 height 23
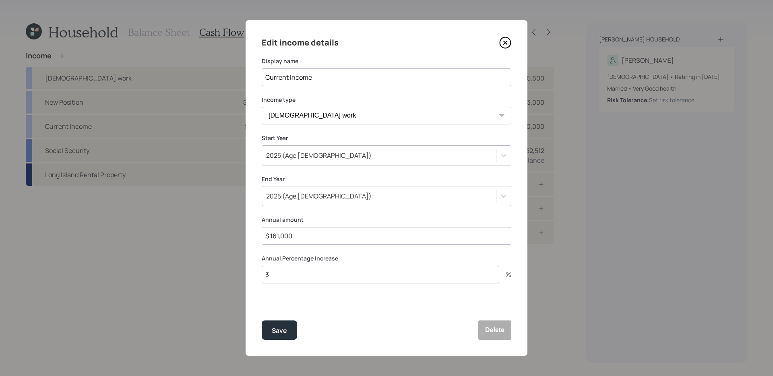
click at [303, 241] on input "$ 161,000" at bounding box center [387, 236] width 250 height 18
type input "$ 149,000"
click at [262, 320] on button "Save" at bounding box center [279, 329] width 35 height 19
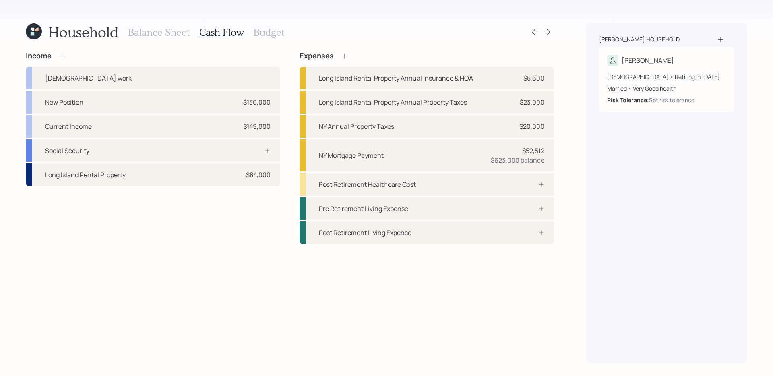
click at [287, 201] on div "Income [DEMOGRAPHIC_DATA] work New Position $130,000 Current Income $149,000 So…" at bounding box center [290, 148] width 528 height 192
click at [271, 31] on h3 "Budget" at bounding box center [269, 33] width 31 height 12
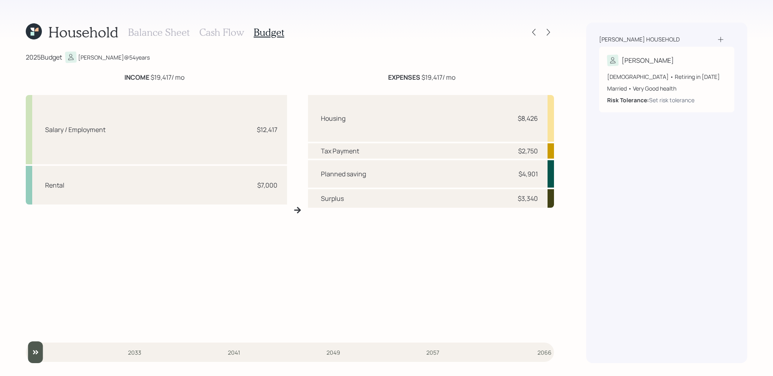
click at [226, 34] on h3 "Cash Flow" at bounding box center [221, 33] width 45 height 12
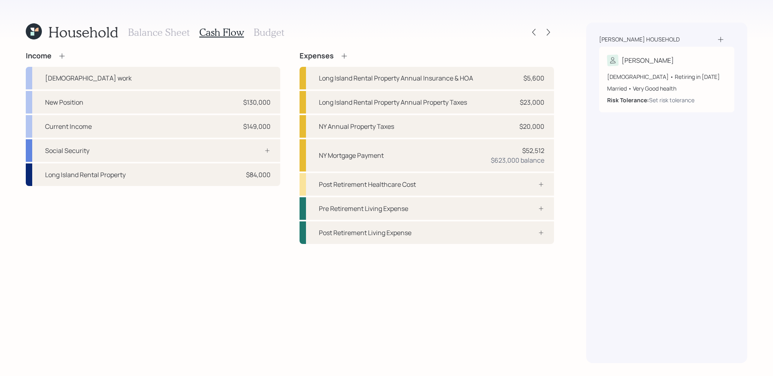
click at [66, 58] on icon at bounding box center [62, 56] width 8 height 8
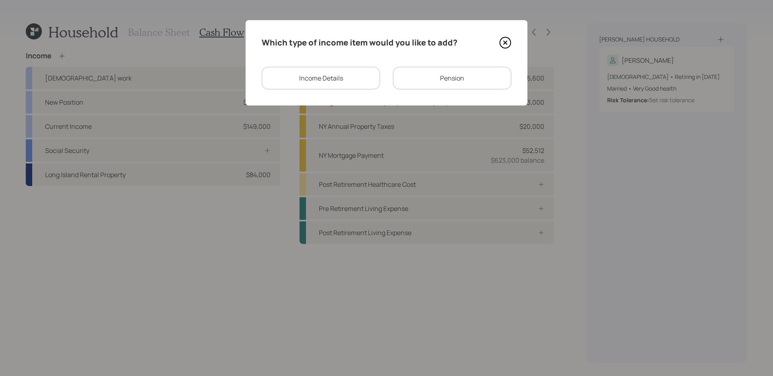
click at [346, 76] on div "Income Details" at bounding box center [321, 78] width 118 height 23
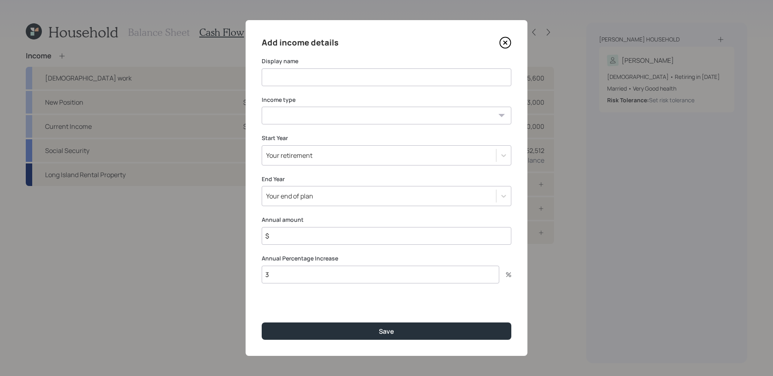
click at [318, 81] on input at bounding box center [387, 77] width 250 height 18
type input "Alimony"
select select "other"
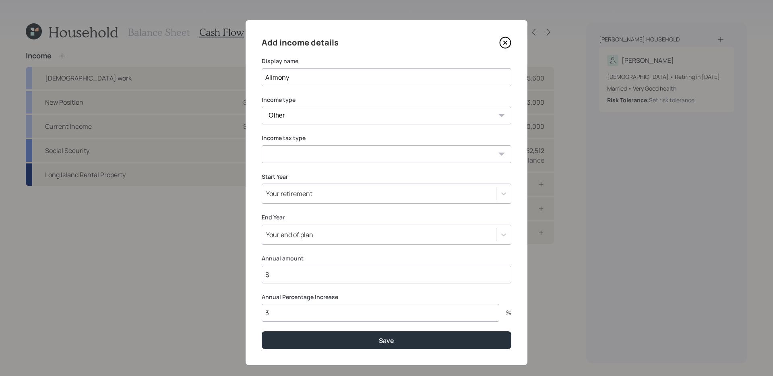
select select "tax_free"
type input "$ 36,000"
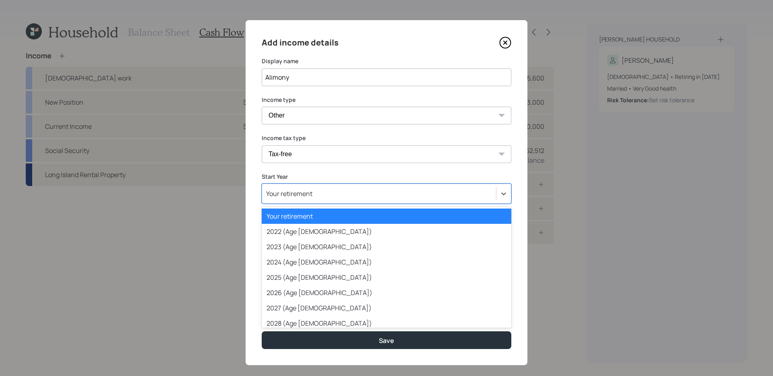
click at [424, 194] on div "Your retirement" at bounding box center [379, 194] width 234 height 14
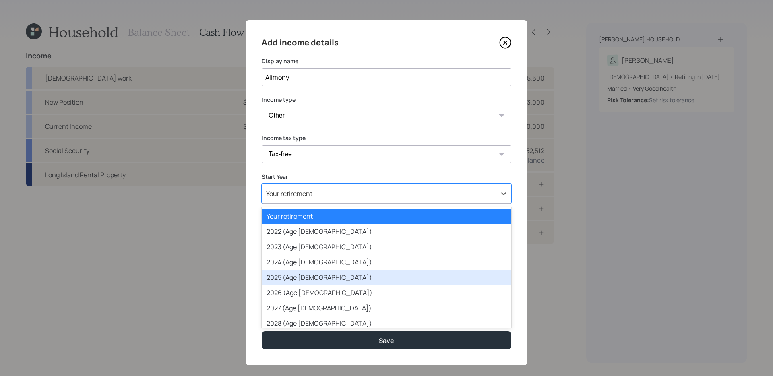
click at [351, 272] on div "2025 (Age [DEMOGRAPHIC_DATA])" at bounding box center [387, 277] width 250 height 15
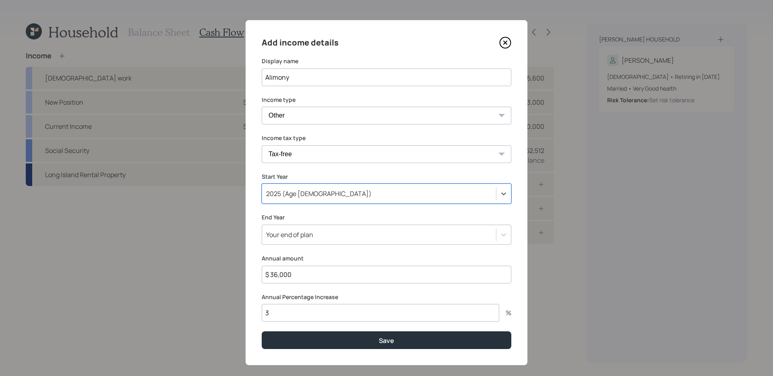
scroll to position [9, 0]
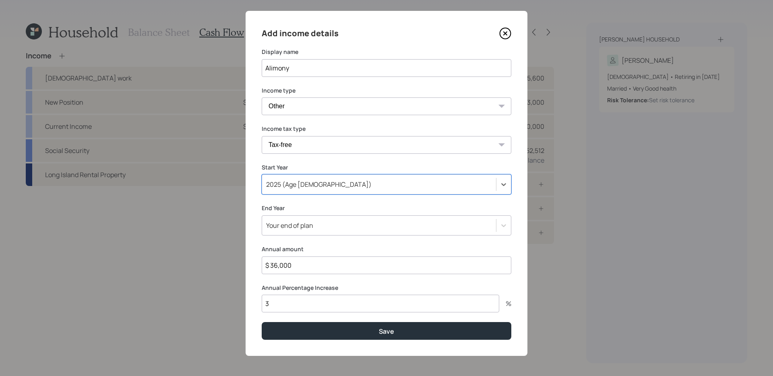
click at [334, 227] on div "Your end of plan" at bounding box center [379, 226] width 234 height 14
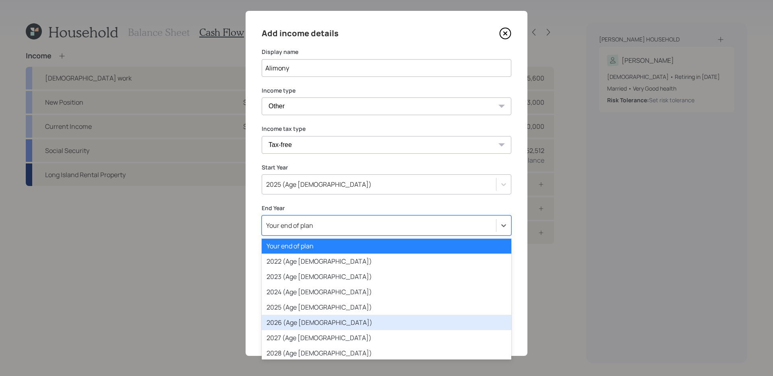
scroll to position [18, 0]
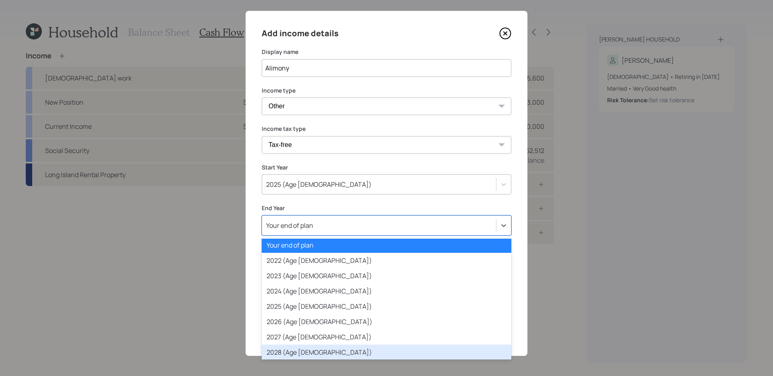
click at [296, 350] on div "2028 (Age [DEMOGRAPHIC_DATA])" at bounding box center [387, 352] width 250 height 15
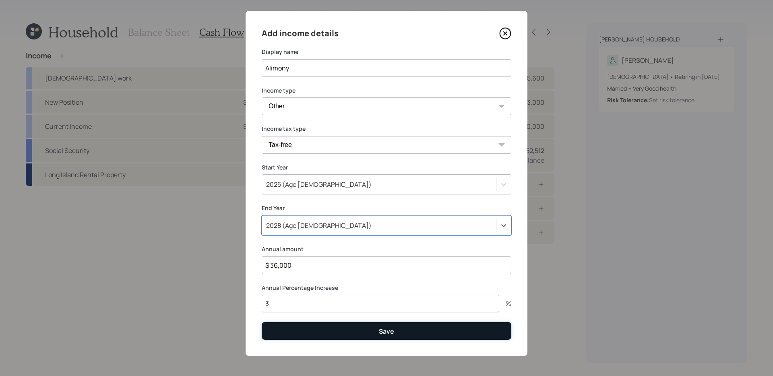
click at [340, 336] on button "Save" at bounding box center [387, 330] width 250 height 17
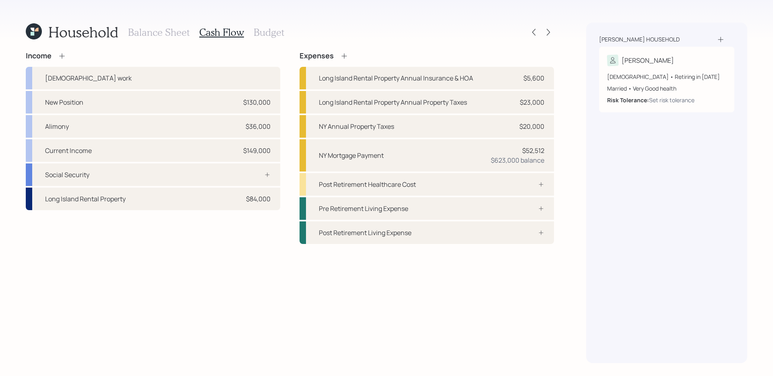
click at [250, 288] on div "Income [DEMOGRAPHIC_DATA] work New Position $130,000 Alimony $36,000 Current In…" at bounding box center [290, 208] width 528 height 312
click at [343, 56] on icon at bounding box center [343, 55] width 5 height 5
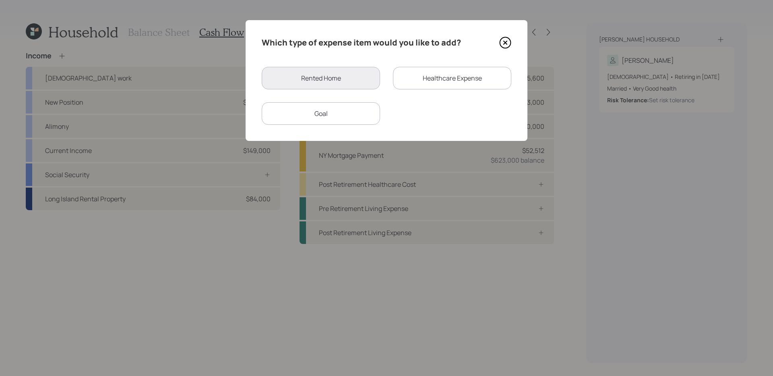
click at [349, 109] on div "Goal" at bounding box center [321, 113] width 118 height 23
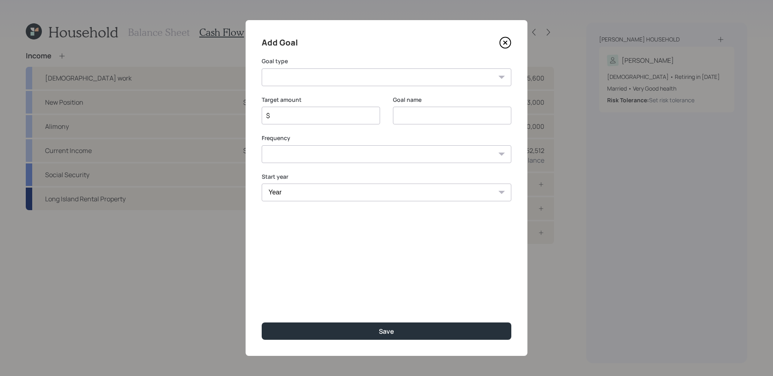
click at [346, 82] on select "Create an emergency fund Donate to charity Purchase a home Make a purchase Supp…" at bounding box center [387, 77] width 250 height 18
select select "other"
click at [463, 114] on input "Other" at bounding box center [452, 116] width 118 height 18
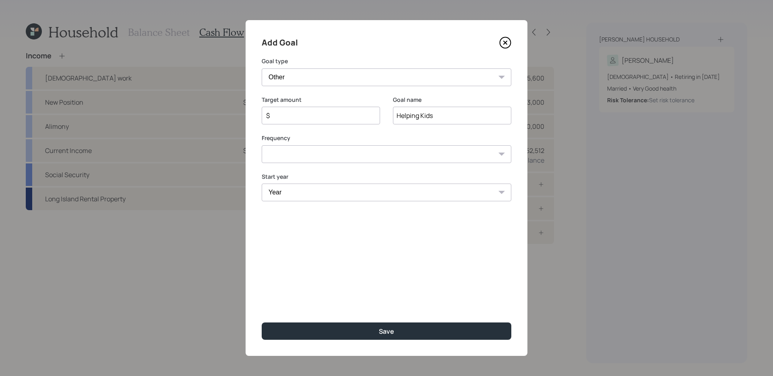
type input "Helping Kids"
click at [322, 114] on input "$" at bounding box center [317, 116] width 105 height 10
type input "$ 12,000"
click at [317, 157] on select "One time Every 1 year Every 2 years Every 3 years Every 4 years Every 5 years E…" at bounding box center [387, 154] width 250 height 18
select select "1"
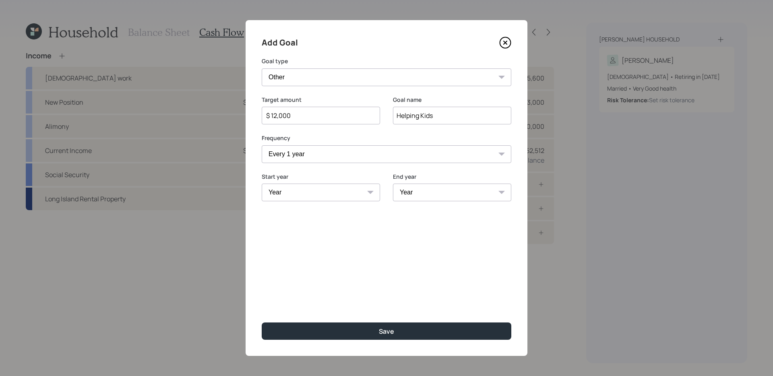
click at [285, 190] on select "Year [DATE] 2026 2027 2028 2029 2030 2031 2032 2033 2034 2035 2036 2037 2038 20…" at bounding box center [321, 193] width 118 height 18
select select "2025"
click at [433, 190] on select "Year [DATE] 2026 2027 2028 2029 2030 2031 2032 2033 2034 2035 2036 2037 2038 20…" at bounding box center [452, 193] width 118 height 18
select select "2028"
click at [369, 340] on div "Add Goal Goal type Create an emergency fund Donate to charity Purchase a home M…" at bounding box center [387, 188] width 282 height 336
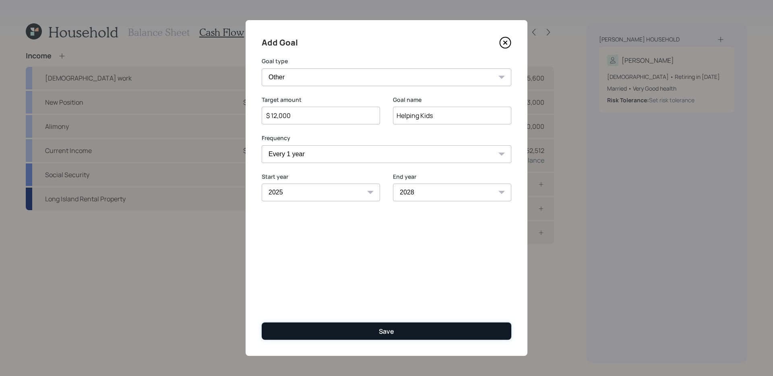
click at [371, 329] on button "Save" at bounding box center [387, 330] width 250 height 17
type input "$"
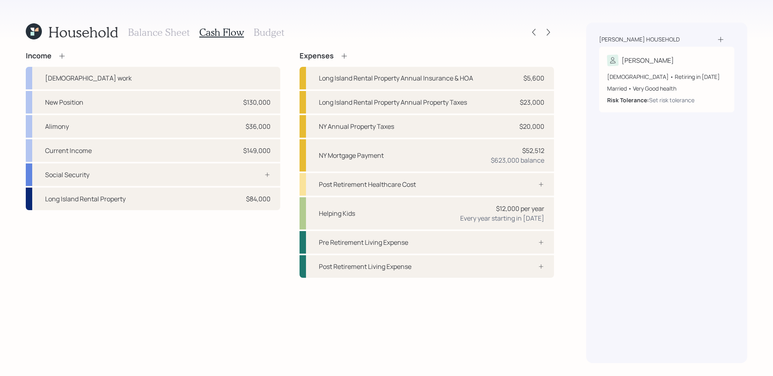
click at [343, 54] on icon at bounding box center [344, 56] width 8 height 8
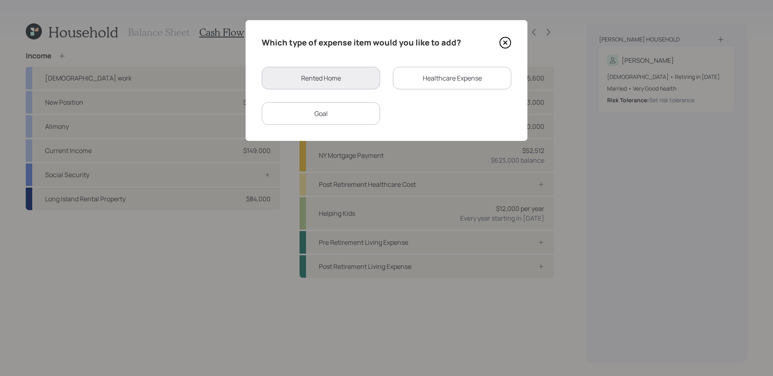
click at [469, 81] on div "Healthcare Expense" at bounding box center [452, 78] width 118 height 23
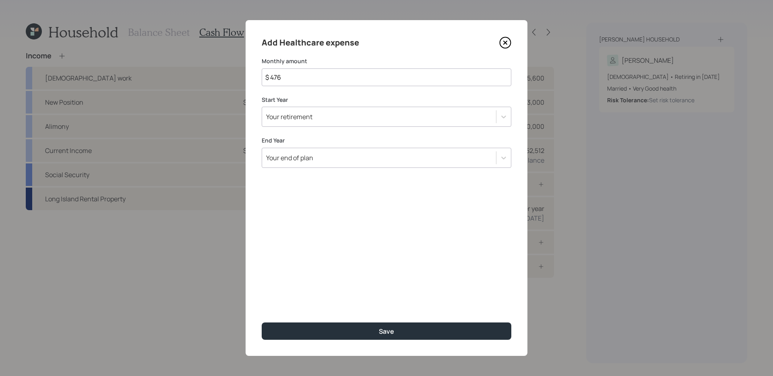
click at [331, 81] on input "$ 476" at bounding box center [387, 77] width 250 height 18
type input "$ 1,083"
click at [355, 118] on div "Your retirement" at bounding box center [379, 117] width 234 height 14
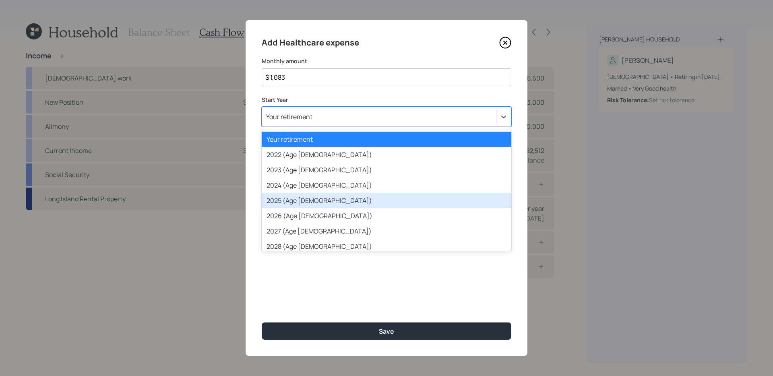
click at [305, 199] on div "2025 (Age [DEMOGRAPHIC_DATA])" at bounding box center [387, 200] width 250 height 15
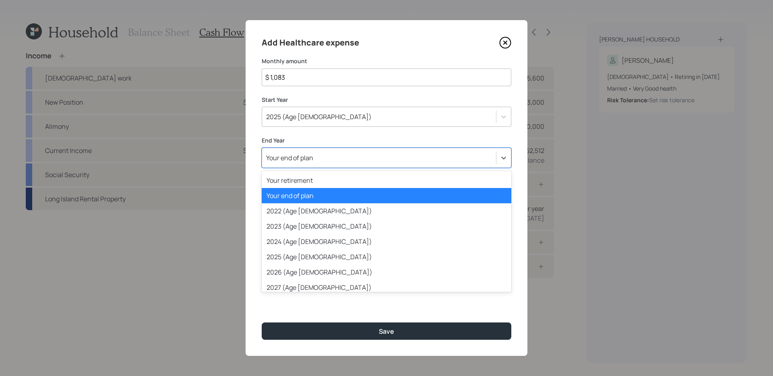
click at [341, 162] on div "Your end of plan" at bounding box center [379, 158] width 234 height 14
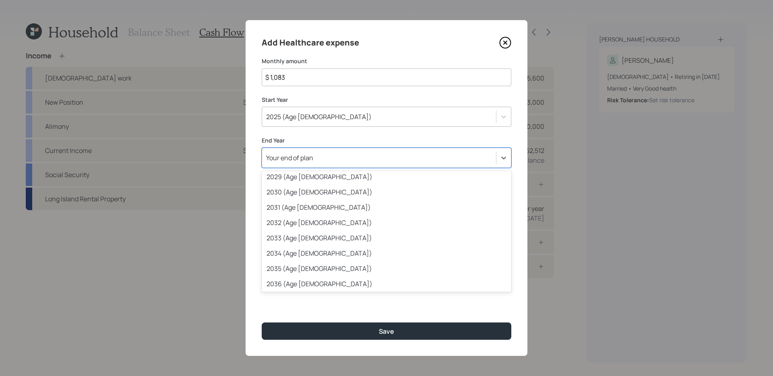
scroll to position [144, 0]
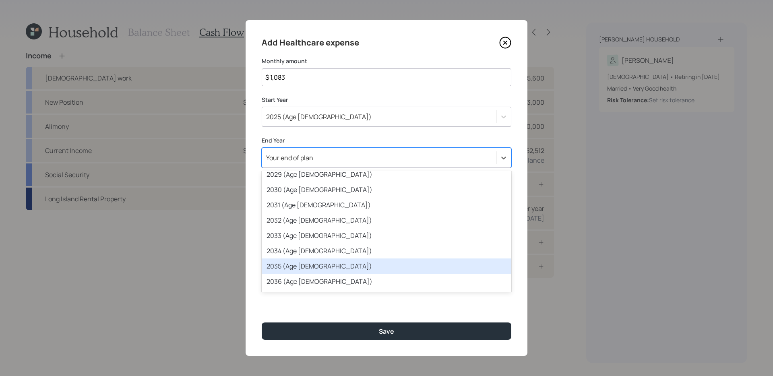
click at [310, 269] on div "2035 (Age [DEMOGRAPHIC_DATA])" at bounding box center [387, 265] width 250 height 15
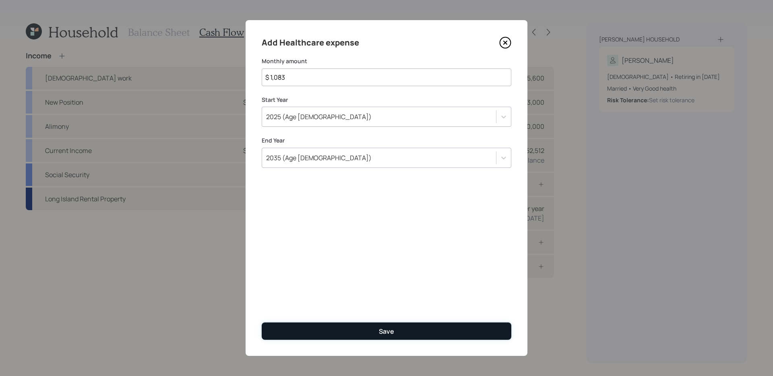
click at [340, 331] on button "Save" at bounding box center [387, 330] width 250 height 17
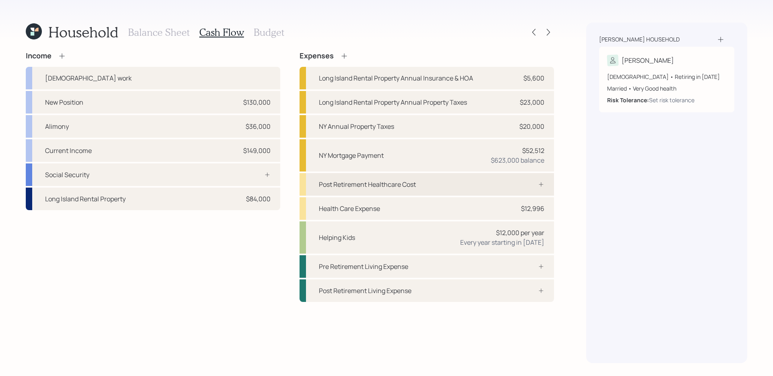
click at [450, 190] on div "Post Retirement Healthcare Cost" at bounding box center [427, 184] width 254 height 23
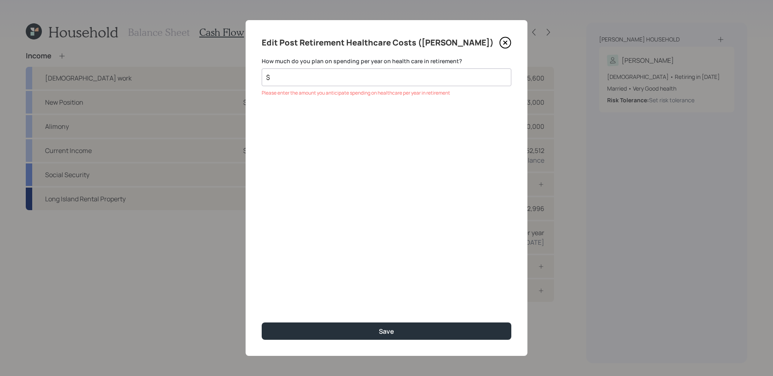
click at [431, 82] on div "$" at bounding box center [387, 77] width 250 height 18
click at [411, 80] on input "$" at bounding box center [383, 77] width 236 height 10
type input "$ 7,000"
click at [262, 322] on button "Save" at bounding box center [387, 330] width 250 height 17
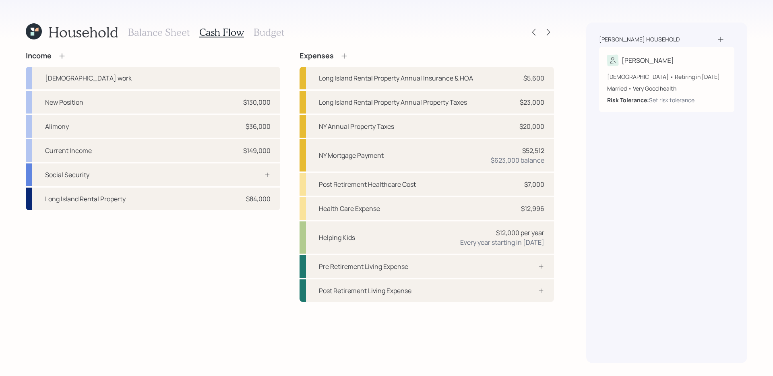
click at [343, 55] on icon at bounding box center [344, 56] width 8 height 8
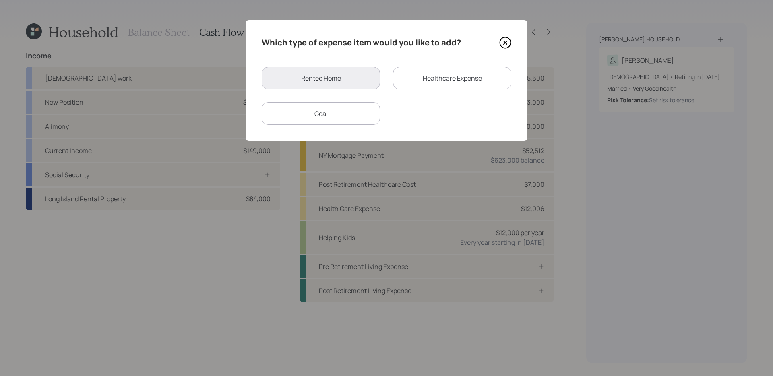
click at [339, 120] on div "Goal" at bounding box center [321, 113] width 118 height 23
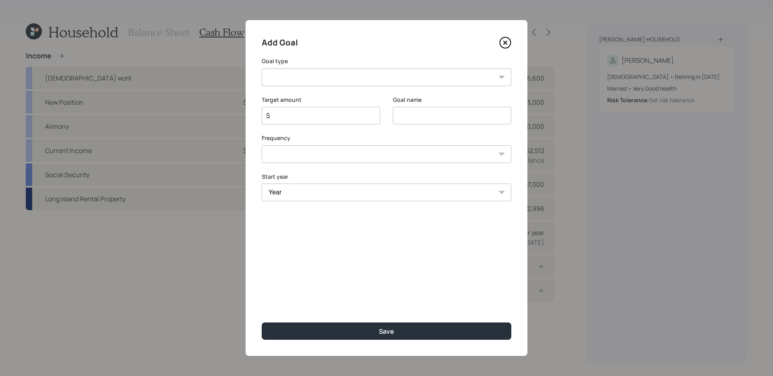
click at [366, 84] on select "Create an emergency fund Donate to charity Purchase a home Make a purchase Supp…" at bounding box center [387, 77] width 250 height 18
select select "other"
click at [440, 115] on input "Other" at bounding box center [452, 116] width 118 height 18
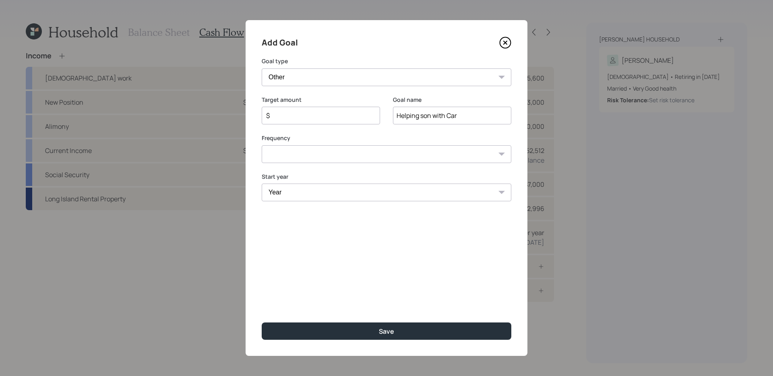
type input "Helping son with Car"
type input "$ 6,000"
select select "0"
select select "2025"
click at [262, 322] on button "Save" at bounding box center [387, 330] width 250 height 17
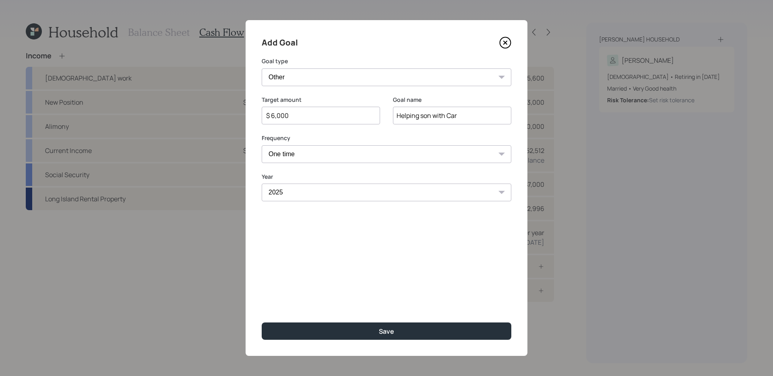
type input "$"
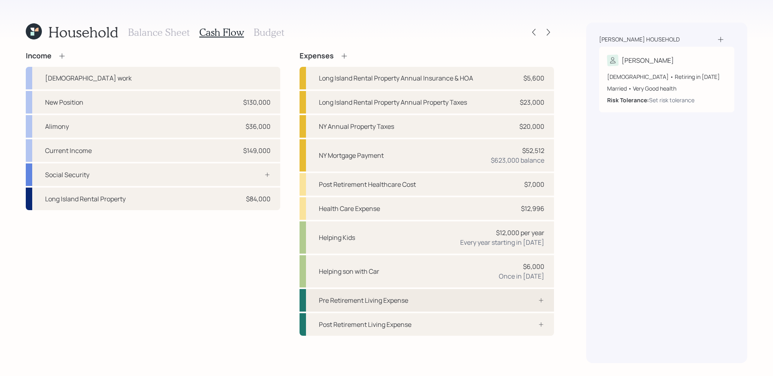
click at [457, 301] on div "Pre Retirement Living Expense" at bounding box center [427, 300] width 254 height 23
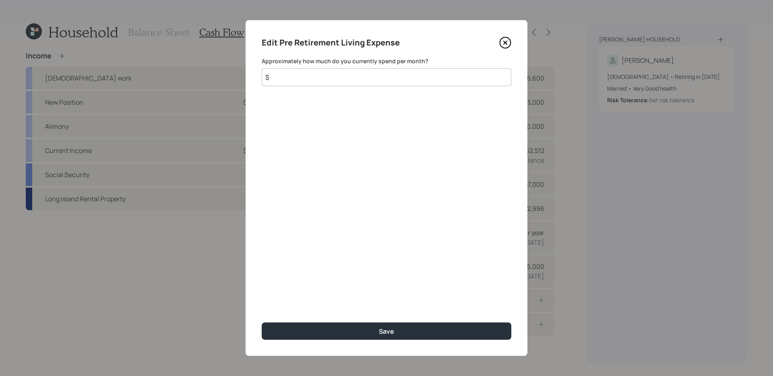
click at [403, 79] on input "$" at bounding box center [387, 77] width 250 height 18
type input "$ 2,500"
click at [262, 322] on button "Save" at bounding box center [387, 330] width 250 height 17
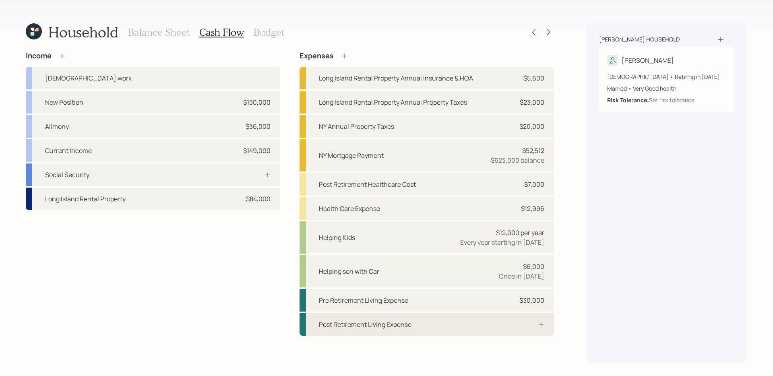
click at [443, 324] on div "Post Retirement Living Expense" at bounding box center [427, 324] width 254 height 23
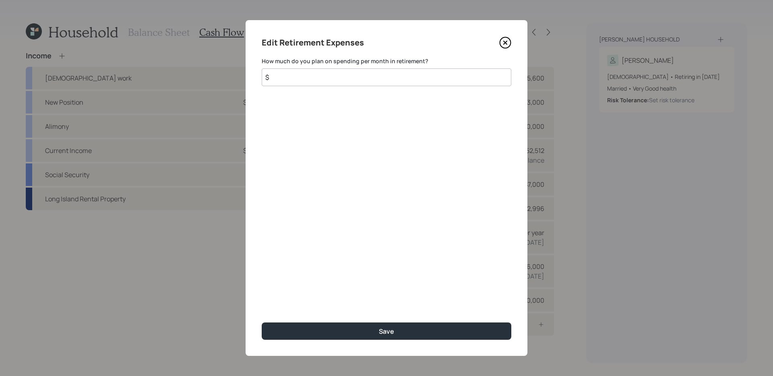
click at [409, 79] on input "$" at bounding box center [387, 77] width 250 height 18
type input "$ 2,500"
click at [262, 322] on button "Save" at bounding box center [387, 330] width 250 height 17
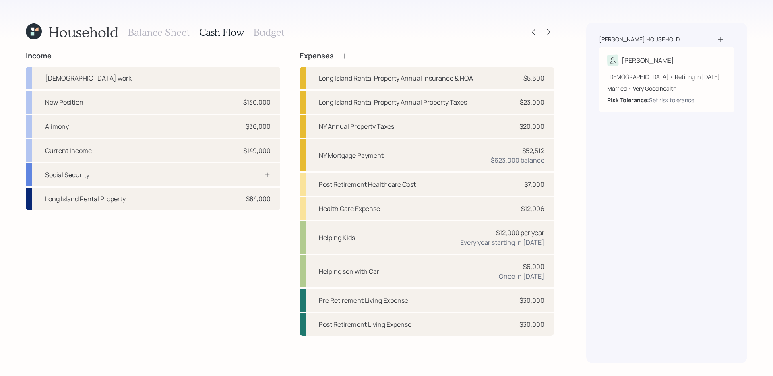
click at [344, 56] on icon at bounding box center [343, 55] width 5 height 5
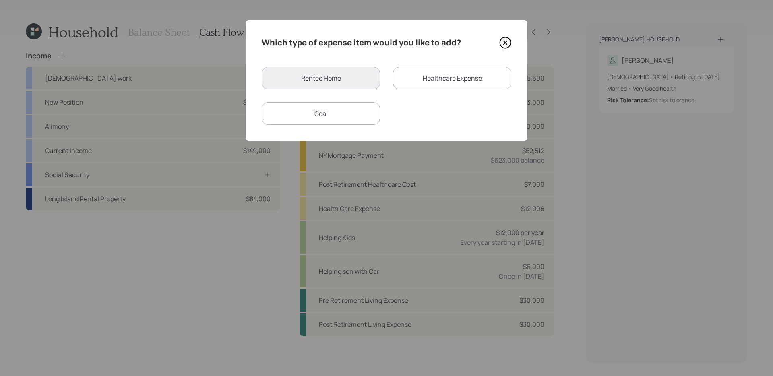
click at [336, 112] on div "Goal" at bounding box center [321, 113] width 118 height 23
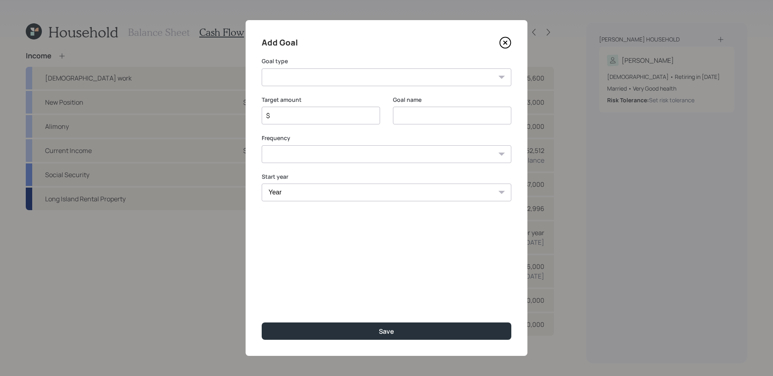
click at [352, 81] on select "Create an emergency fund Donate to charity Purchase a home Make a purchase Supp…" at bounding box center [387, 77] width 250 height 18
select select "other"
click at [412, 117] on input "Other" at bounding box center [452, 116] width 118 height 18
type input "Home Imrpovement"
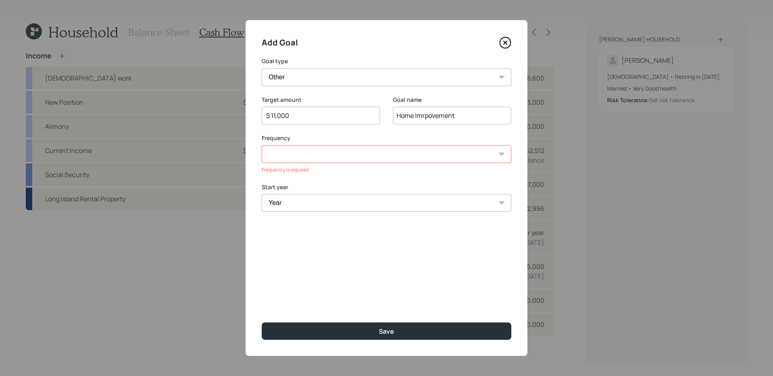
type input "$ 11,000"
select select "0"
select select "2025"
click at [262, 322] on button "Save" at bounding box center [387, 330] width 250 height 17
type input "$"
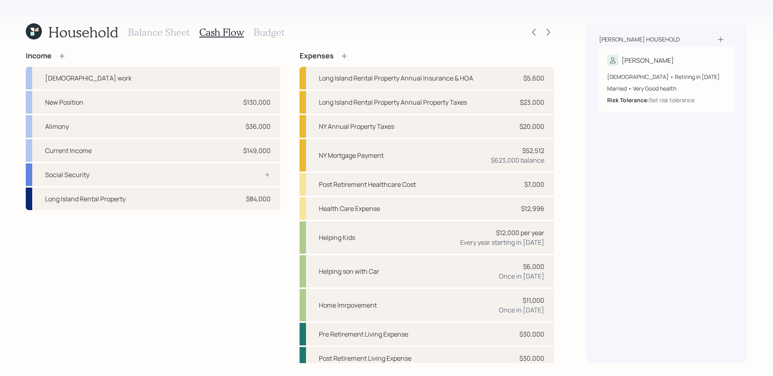
click at [341, 56] on icon at bounding box center [343, 55] width 5 height 5
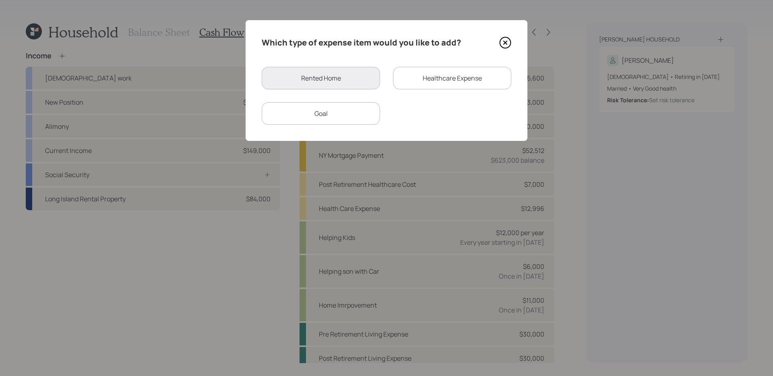
click at [358, 125] on div "Which type of expense item would you like to add? Rented Home Healthcare Expens…" at bounding box center [387, 80] width 282 height 121
click at [356, 119] on div "Goal" at bounding box center [321, 113] width 118 height 23
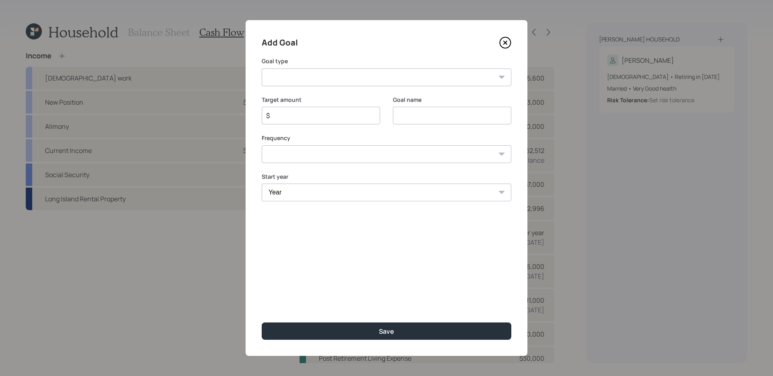
click at [388, 78] on select "Create an emergency fund Donate to charity Purchase a home Make a purchase Supp…" at bounding box center [387, 77] width 250 height 18
select select "vacation"
type input "Plan for travel"
click at [350, 121] on div "$" at bounding box center [321, 116] width 118 height 18
click at [348, 118] on input "$" at bounding box center [317, 116] width 105 height 10
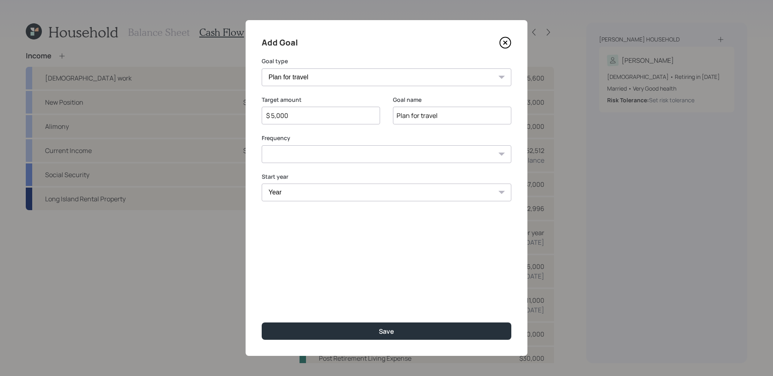
type input "$ 5,000"
select select "1"
click at [308, 194] on select "Year [DATE] 2026 2027 2028 2029 2030 2031 2032 2033 2034 2035 2036 2037 2038 20…" at bounding box center [321, 193] width 118 height 18
select select "2026"
click at [445, 194] on select "Year [DATE] 2027 2028 2029 2030 2031 2032 2033 2034 2035 2036 2037 2038 2039 20…" at bounding box center [452, 193] width 118 height 18
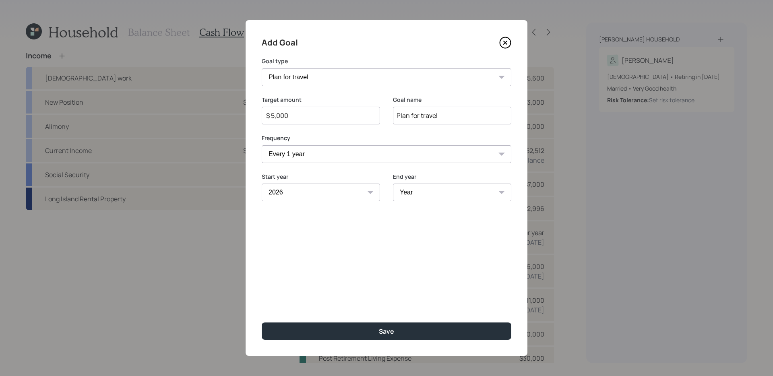
select select "2045"
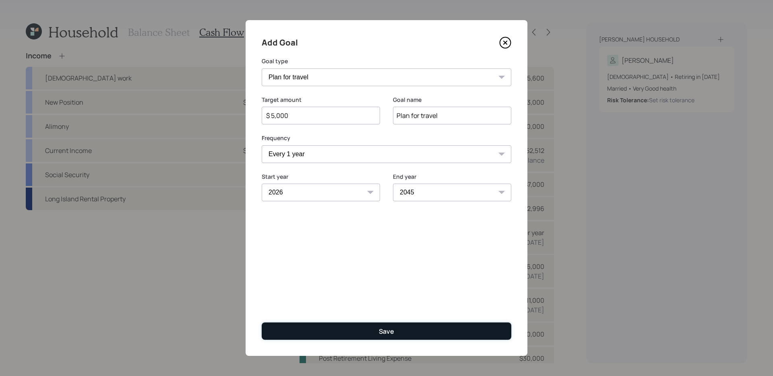
click at [387, 333] on div "Save" at bounding box center [386, 331] width 15 height 9
type input "$"
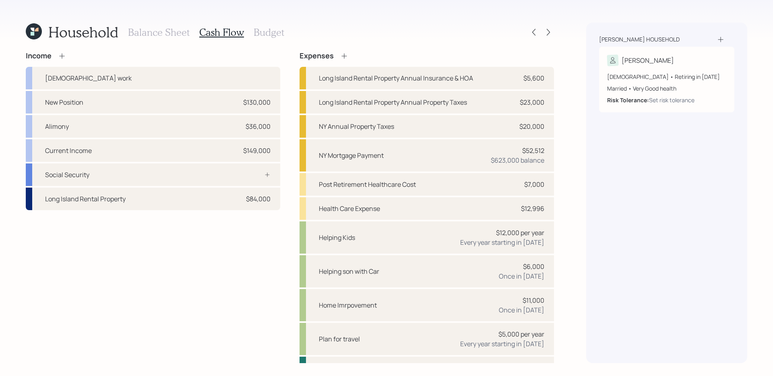
click at [205, 284] on div "Income [DEMOGRAPHIC_DATA] work New Position $130,000 Alimony $36,000 Current In…" at bounding box center [153, 228] width 254 height 352
click at [163, 172] on div "Social Security" at bounding box center [153, 174] width 254 height 23
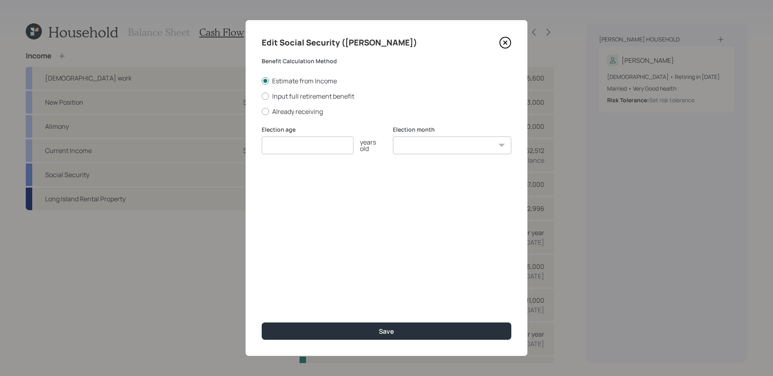
click at [502, 42] on icon at bounding box center [505, 43] width 12 height 12
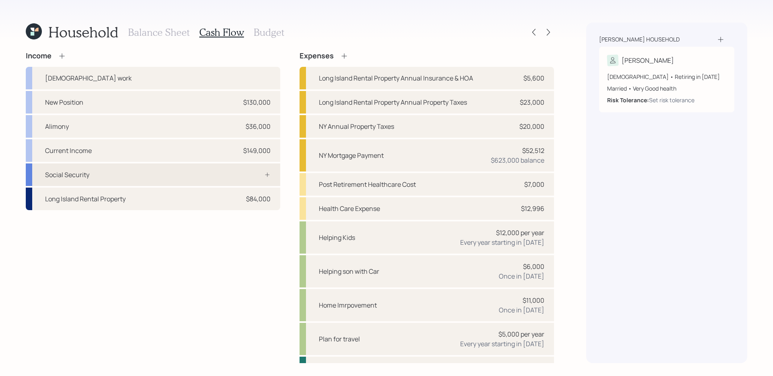
click at [252, 179] on div "Social Security" at bounding box center [153, 174] width 254 height 23
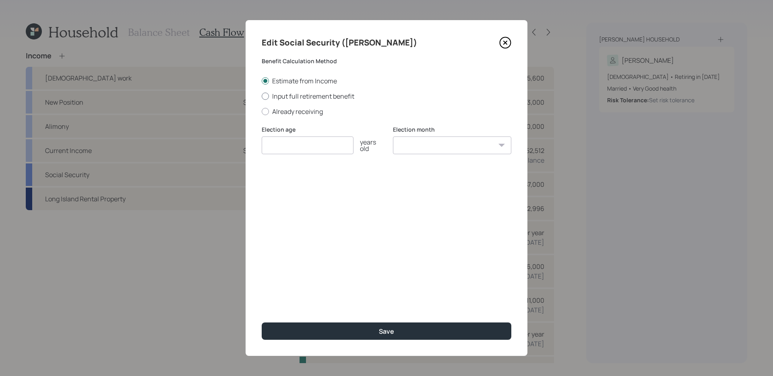
click at [298, 99] on label "Input full retirement benefit" at bounding box center [387, 96] width 250 height 9
click at [262, 96] on input "Input full retirement benefit" at bounding box center [261, 96] width 0 height 0
radio input "true"
click at [298, 141] on input "number" at bounding box center [308, 145] width 92 height 18
type input "67"
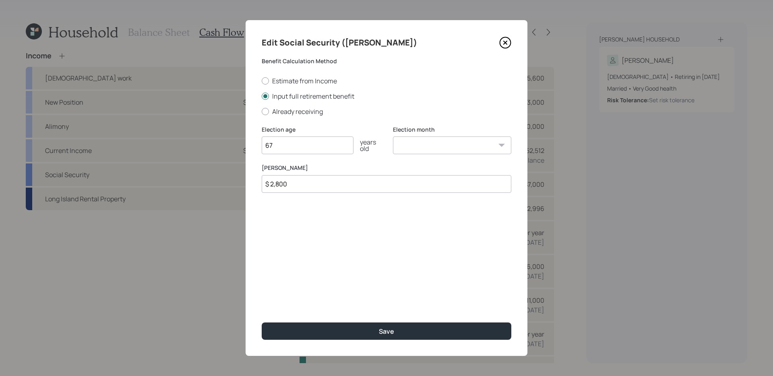
type input "$ 2,800"
click at [262, 322] on button "Save" at bounding box center [387, 330] width 250 height 17
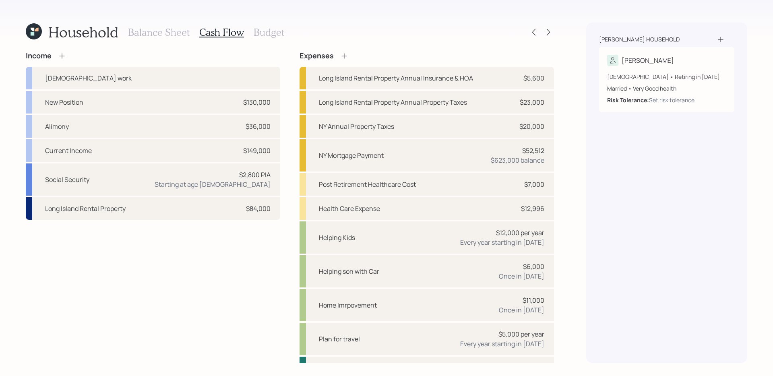
click at [277, 33] on h3 "Budget" at bounding box center [269, 33] width 31 height 12
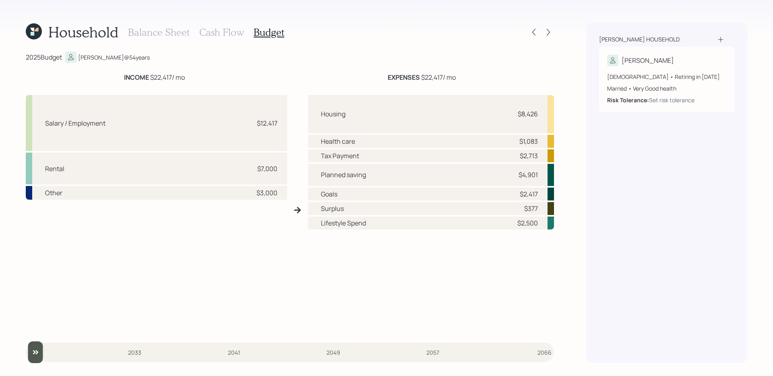
drag, startPoint x: 236, startPoint y: 192, endPoint x: 275, endPoint y: 194, distance: 39.1
click at [275, 194] on div "Other $3,000" at bounding box center [156, 193] width 261 height 14
click at [255, 227] on div "Salary / Employment $12,417 Rental $7,000 Other $3,000" at bounding box center [156, 213] width 261 height 237
drag, startPoint x: 250, startPoint y: 124, endPoint x: 280, endPoint y: 125, distance: 30.6
click at [280, 124] on div "Salary / Employment $12,417" at bounding box center [156, 123] width 261 height 56
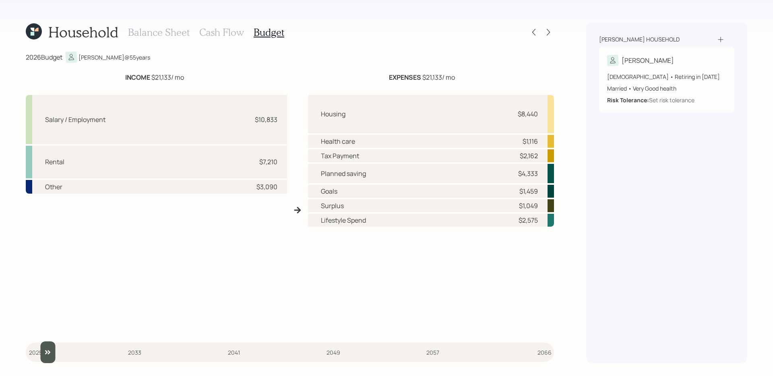
type input "2025"
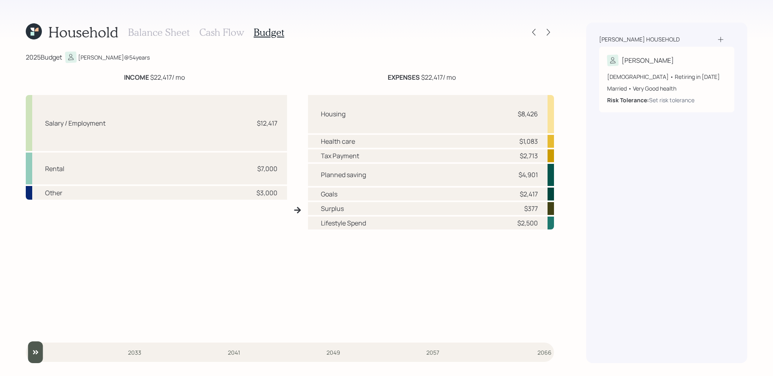
drag, startPoint x: 38, startPoint y: 352, endPoint x: 29, endPoint y: 349, distance: 9.2
click at [29, 349] on input "slider" at bounding box center [290, 352] width 528 height 22
click at [380, 275] on div "Housing $8,426 Health care $1,083 Tax Payment $2,713 Planned saving $4,901 Goal…" at bounding box center [431, 213] width 246 height 237
drag, startPoint x: 446, startPoint y: 206, endPoint x: 551, endPoint y: 212, distance: 104.9
click at [551, 212] on div "Surplus $377" at bounding box center [431, 208] width 246 height 13
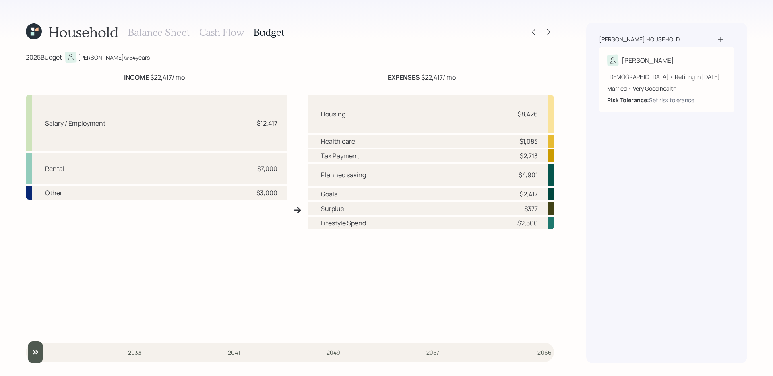
click at [495, 268] on div "Housing $8,426 Health care $1,083 Tax Payment $2,713 Planned saving $4,901 Goal…" at bounding box center [431, 213] width 246 height 237
drag, startPoint x: 513, startPoint y: 207, endPoint x: 544, endPoint y: 208, distance: 31.4
click at [544, 208] on div "Surplus $377" at bounding box center [431, 208] width 246 height 13
click at [505, 242] on div "Housing $8,426 Health care $1,083 Tax Payment $2,713 Planned saving $4,901 Goal…" at bounding box center [431, 213] width 246 height 237
click at [548, 32] on icon at bounding box center [548, 32] width 8 height 8
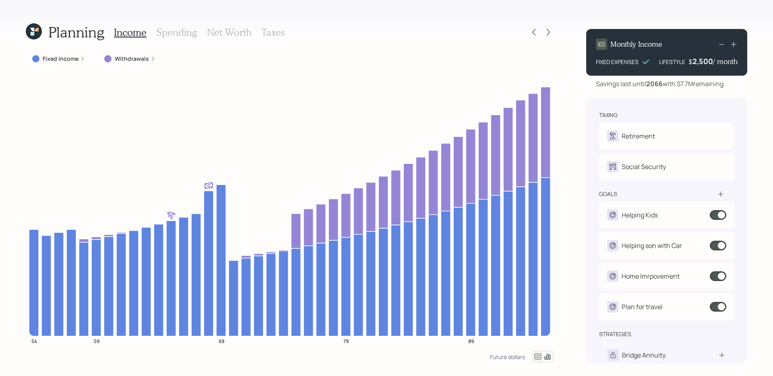
click at [50, 61] on label "Fixed Income" at bounding box center [61, 59] width 36 height 8
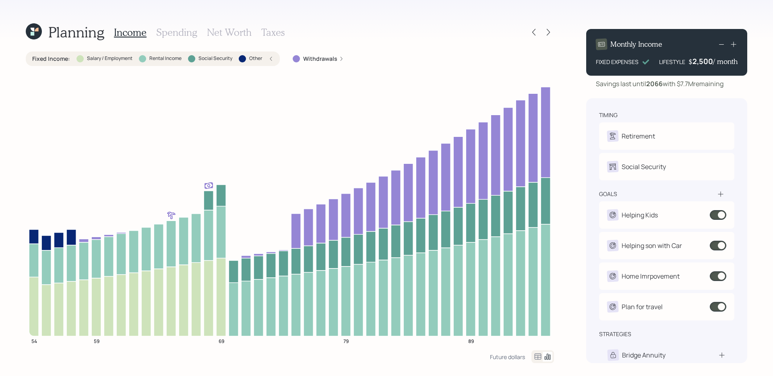
click at [535, 358] on icon at bounding box center [538, 357] width 10 height 10
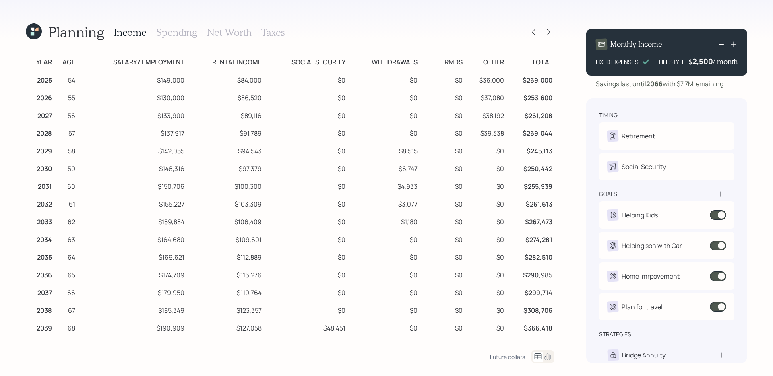
click at [549, 356] on icon at bounding box center [548, 357] width 6 height 6
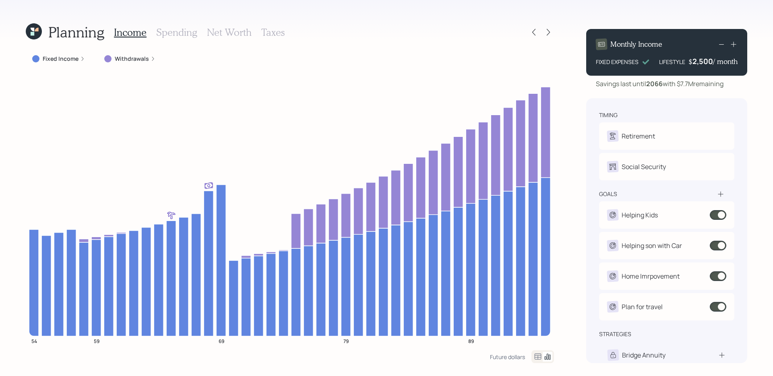
click at [37, 33] on icon at bounding box center [34, 31] width 16 height 16
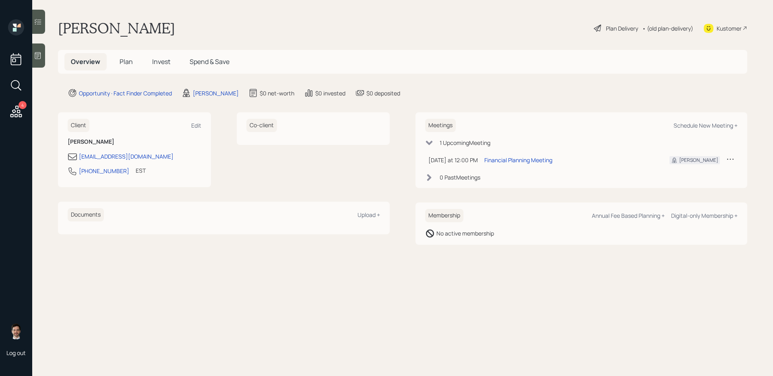
click at [126, 64] on span "Plan" at bounding box center [126, 61] width 13 height 9
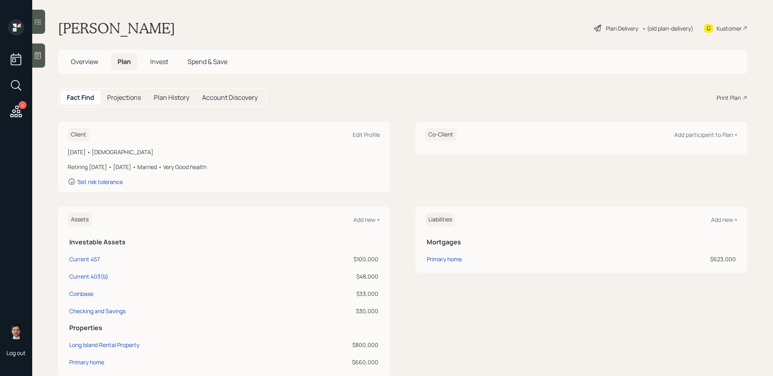
click at [616, 29] on div "Plan Delivery" at bounding box center [622, 28] width 32 height 8
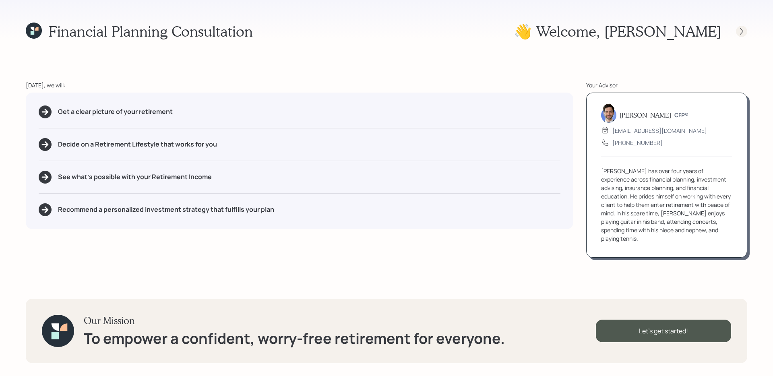
click at [739, 32] on icon at bounding box center [742, 31] width 8 height 8
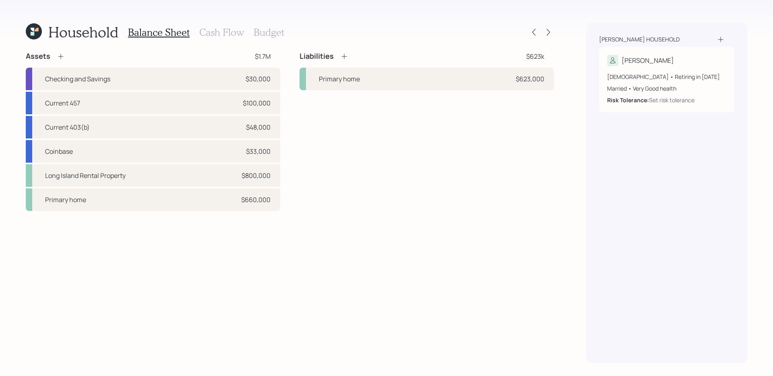
click at [222, 27] on h3 "Cash Flow" at bounding box center [221, 33] width 45 height 12
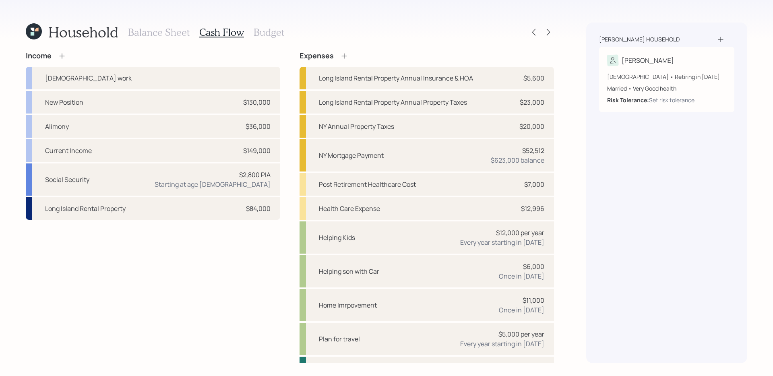
click at [64, 56] on icon at bounding box center [62, 56] width 8 height 8
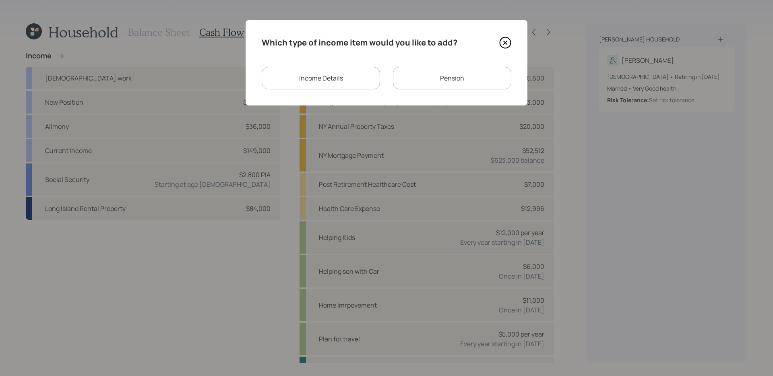
click at [435, 91] on div "Which type of income item would you like to add? Income Details Pension" at bounding box center [387, 62] width 282 height 85
click at [432, 85] on div "Pension" at bounding box center [452, 78] width 118 height 23
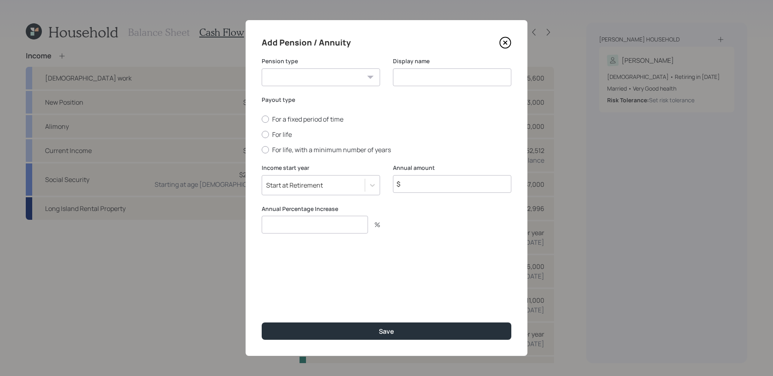
click at [313, 79] on select "Pension Annuity" at bounding box center [321, 77] width 118 height 18
select select "pension"
click at [421, 78] on input at bounding box center [452, 77] width 118 height 18
type input "Pension"
click at [447, 184] on input "$" at bounding box center [452, 184] width 118 height 18
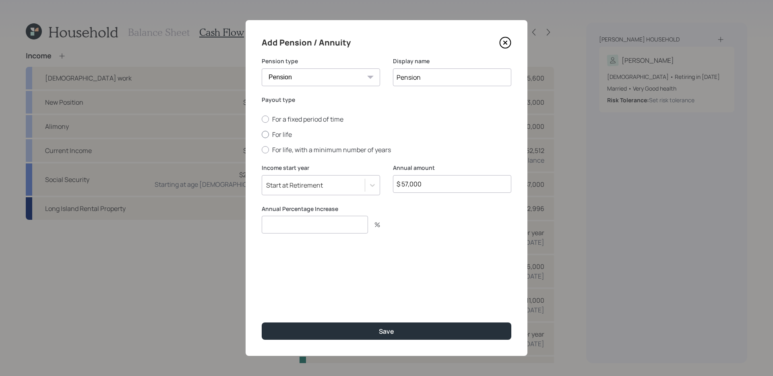
type input "$ 57,000"
click at [281, 138] on label "For life" at bounding box center [387, 134] width 250 height 9
click at [262, 135] on input "For life" at bounding box center [261, 134] width 0 height 0
radio input "true"
click at [426, 182] on input "$ 57,000" at bounding box center [452, 184] width 118 height 18
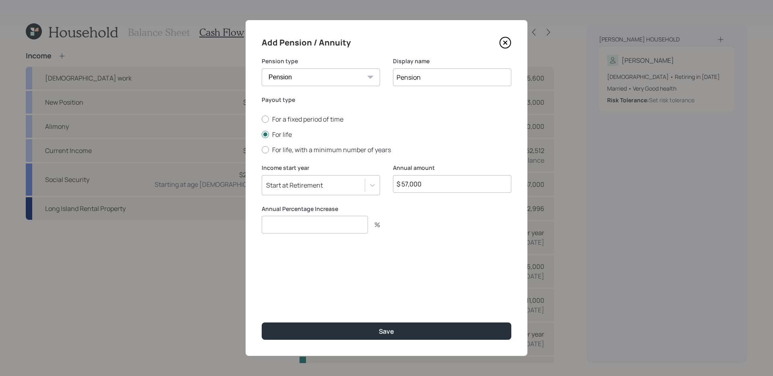
click at [426, 182] on input "$ 57,000" at bounding box center [452, 184] width 118 height 18
type input "$ 50,000"
click at [314, 221] on input "number" at bounding box center [315, 225] width 106 height 18
type input "0"
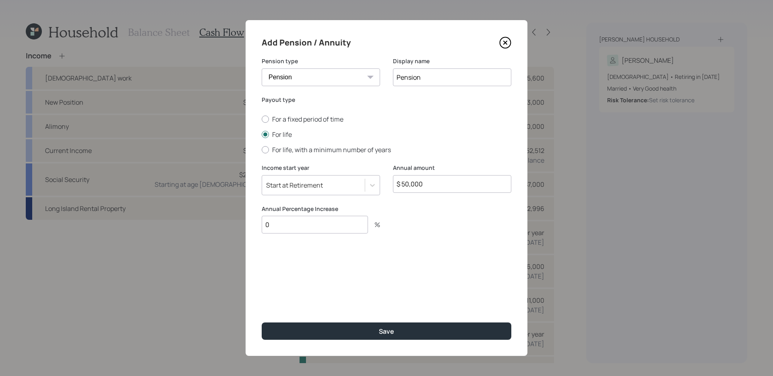
click at [262, 322] on button "Save" at bounding box center [387, 330] width 250 height 17
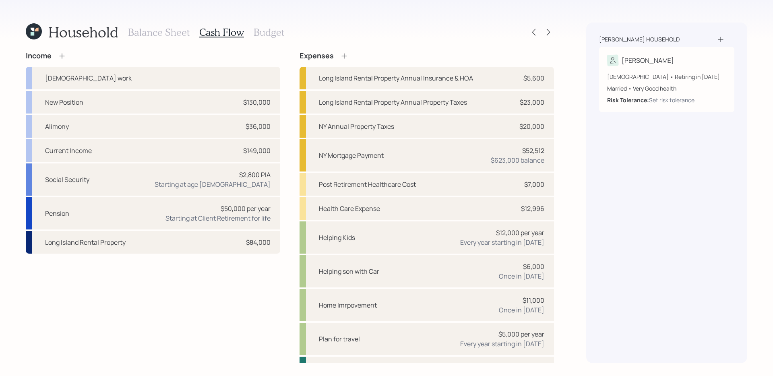
click at [197, 289] on div "Income [DEMOGRAPHIC_DATA] work New Position $130,000 Alimony $36,000 Current In…" at bounding box center [153, 228] width 254 height 352
click at [546, 33] on icon at bounding box center [548, 32] width 8 height 8
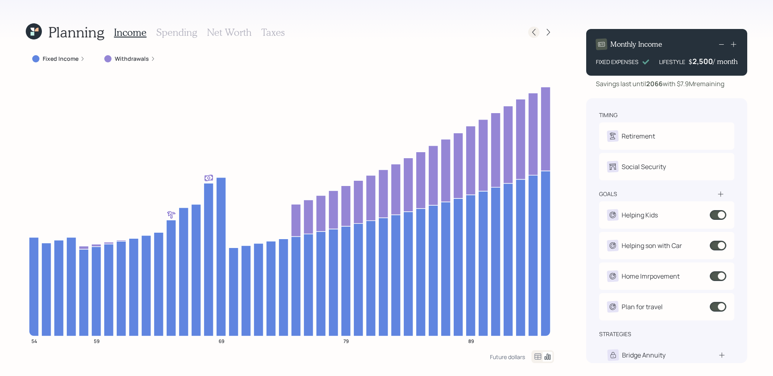
click at [534, 29] on icon at bounding box center [534, 32] width 8 height 8
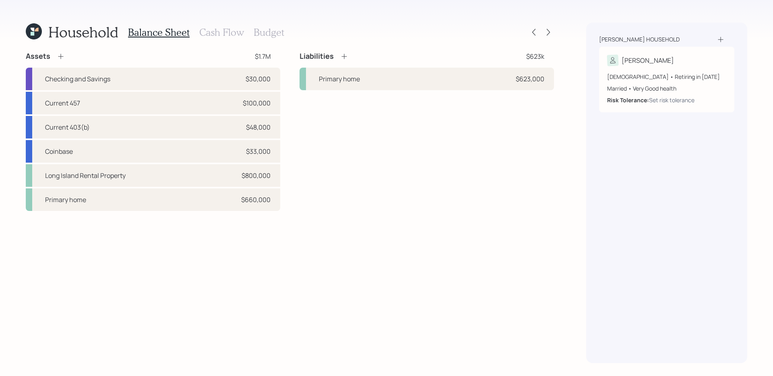
click at [273, 33] on h3 "Budget" at bounding box center [269, 33] width 31 height 12
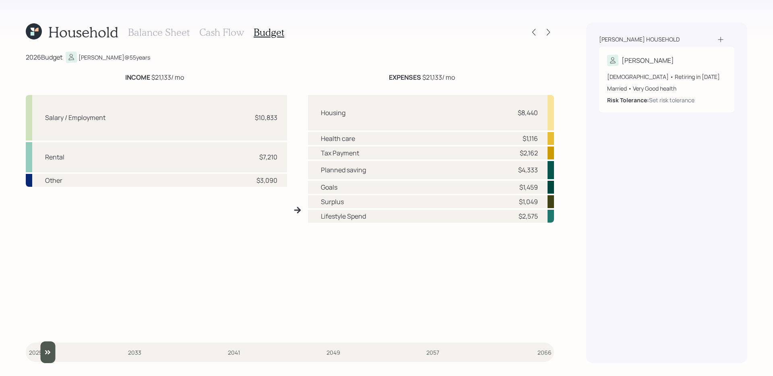
drag, startPoint x: 35, startPoint y: 349, endPoint x: 47, endPoint y: 349, distance: 11.7
click at [47, 349] on input "slider" at bounding box center [290, 352] width 528 height 22
drag, startPoint x: 46, startPoint y: 351, endPoint x: 38, endPoint y: 351, distance: 8.1
click at [38, 351] on input "slider" at bounding box center [290, 352] width 528 height 22
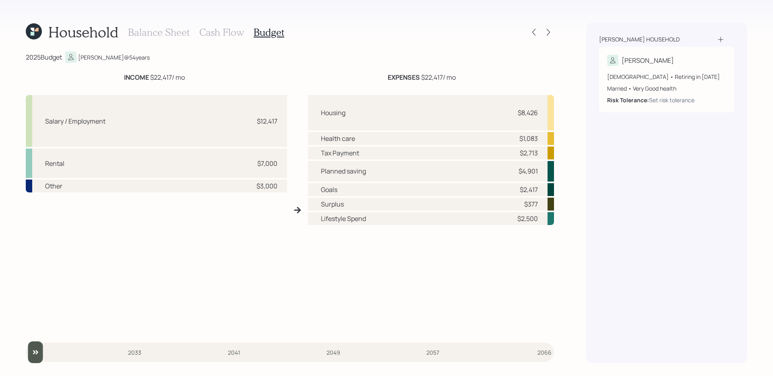
type input "2026"
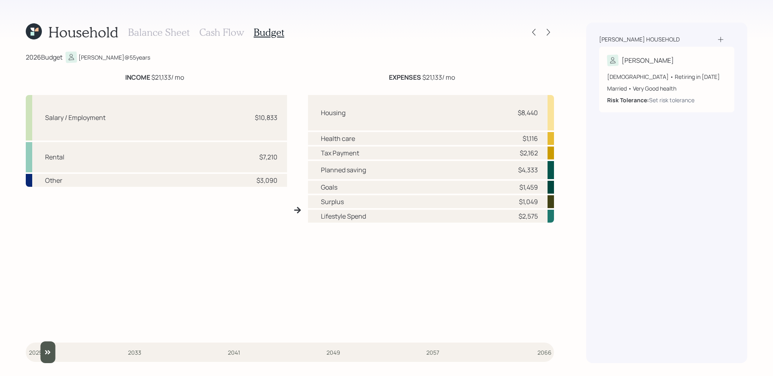
drag, startPoint x: 50, startPoint y: 351, endPoint x: 39, endPoint y: 349, distance: 11.1
click at [39, 349] on input "slider" at bounding box center [290, 352] width 528 height 22
click at [212, 34] on h3 "Cash Flow" at bounding box center [221, 33] width 45 height 12
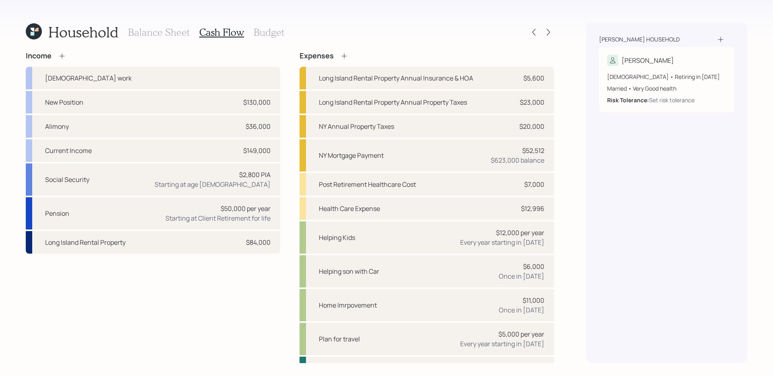
click at [554, 34] on div "Household Balance Sheet Cash Flow Budget Income [DEMOGRAPHIC_DATA] work New Pos…" at bounding box center [386, 188] width 773 height 376
click at [551, 31] on icon at bounding box center [548, 32] width 8 height 8
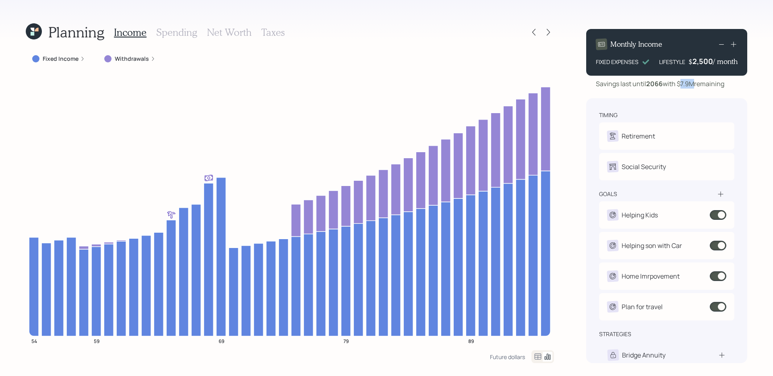
drag, startPoint x: 683, startPoint y: 85, endPoint x: 696, endPoint y: 85, distance: 12.9
click at [696, 85] on div "Savings last until [DATE] with $7.9M remaining" at bounding box center [660, 84] width 128 height 10
click at [578, 107] on div "Planning Income Spending Net Worth Taxes Fixed Income Withdrawals 54 59 69 79 8…" at bounding box center [386, 188] width 773 height 376
click at [548, 30] on icon at bounding box center [548, 32] width 3 height 7
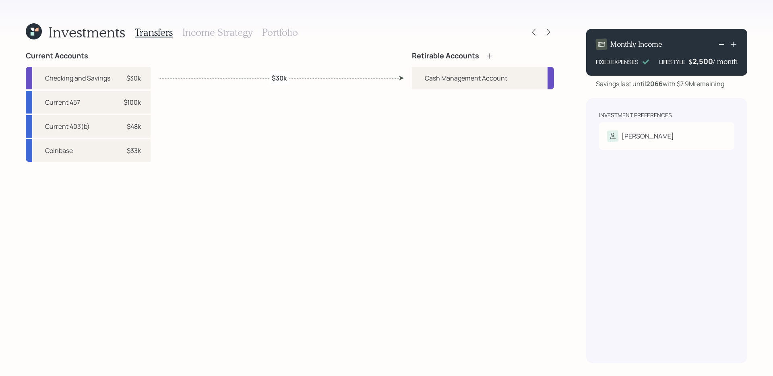
click at [411, 210] on div "Current Accounts Checking and Savings $30k Current 457 $100k Current 403(b) $48…" at bounding box center [290, 208] width 528 height 312
click at [659, 134] on div "[PERSON_NAME]" at bounding box center [666, 135] width 119 height 11
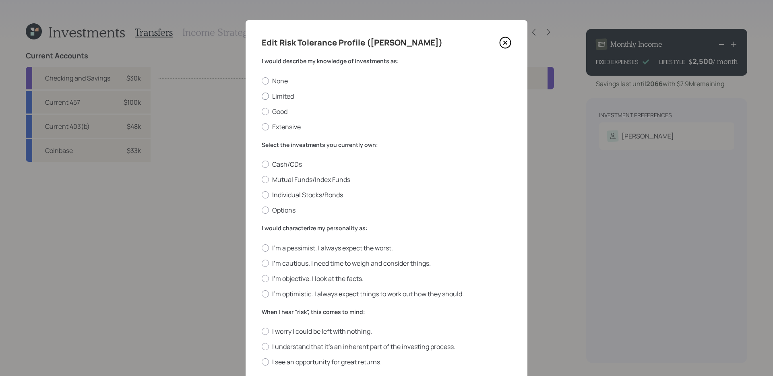
click at [281, 95] on label "Limited" at bounding box center [387, 96] width 250 height 9
click at [262, 96] on input "Limited" at bounding box center [261, 96] width 0 height 0
radio input "true"
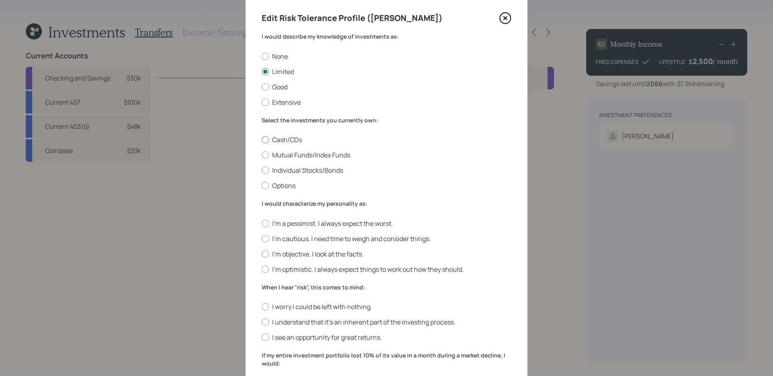
scroll to position [26, 0]
click at [311, 154] on label "Mutual Funds/Index Funds" at bounding box center [387, 153] width 250 height 9
click at [262, 154] on input "Mutual Funds/Index Funds" at bounding box center [261, 154] width 0 height 0
radio input "true"
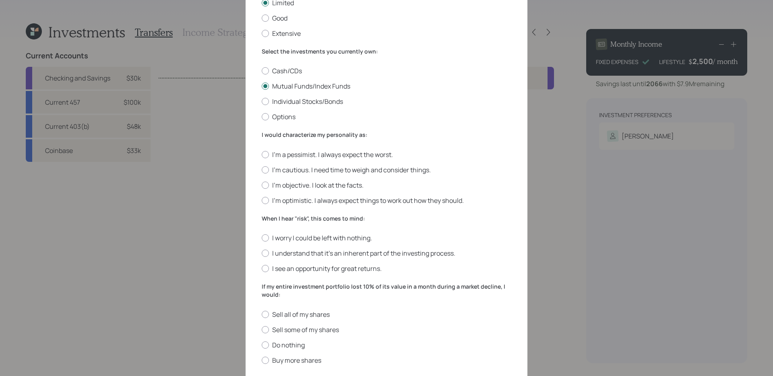
scroll to position [93, 0]
click at [334, 165] on div "I'm a pessimist. I always expect the worst. I'm cautious. I need time to weigh …" at bounding box center [387, 178] width 250 height 55
click at [333, 171] on label "I'm cautious. I need time to weigh and consider things." at bounding box center [387, 170] width 250 height 9
click at [262, 171] on input "I'm cautious. I need time to weigh and consider things." at bounding box center [261, 170] width 0 height 0
radio input "true"
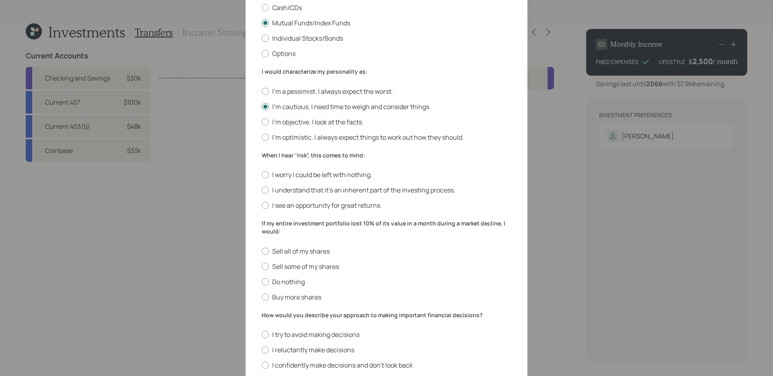
scroll to position [156, 0]
click at [341, 175] on label "I worry I could be left with nothing." at bounding box center [387, 175] width 250 height 9
click at [262, 176] on input "I worry I could be left with nothing." at bounding box center [261, 176] width 0 height 0
radio input "true"
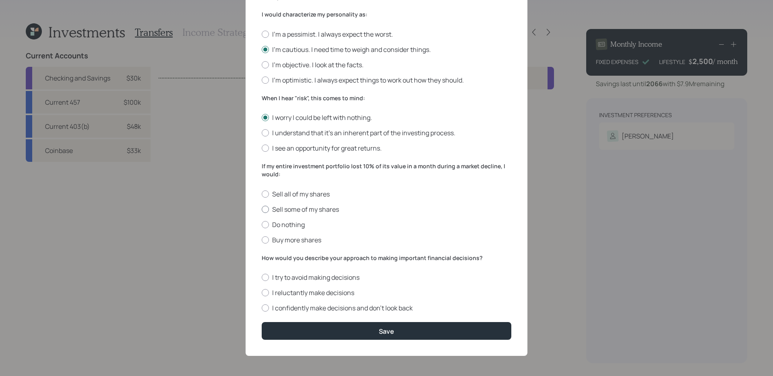
scroll to position [213, 0]
click at [288, 225] on label "Do nothing" at bounding box center [387, 225] width 250 height 9
click at [262, 225] on input "Do nothing" at bounding box center [261, 225] width 0 height 0
radio input "true"
click at [320, 308] on label "I confidently make decisions and don’t look back" at bounding box center [387, 308] width 250 height 9
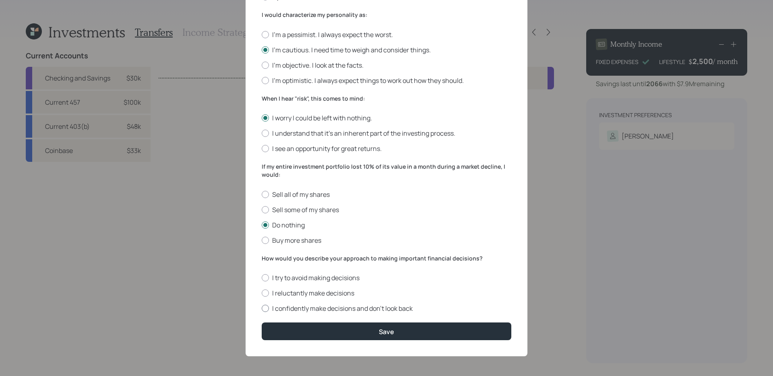
click at [262, 308] on input "I confidently make decisions and don’t look back" at bounding box center [261, 308] width 0 height 0
radio input "true"
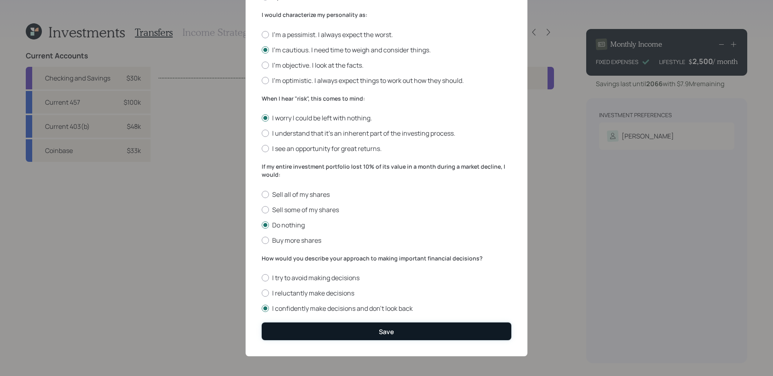
click at [330, 325] on button "Save" at bounding box center [387, 330] width 250 height 17
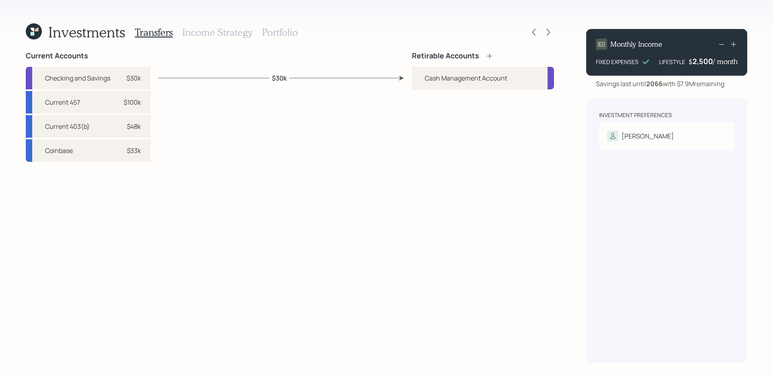
click at [407, 120] on div "Current Accounts Checking and Savings $30k Current 457 $100k Current 403(b) $48…" at bounding box center [290, 208] width 528 height 312
click at [490, 55] on icon at bounding box center [490, 56] width 8 height 8
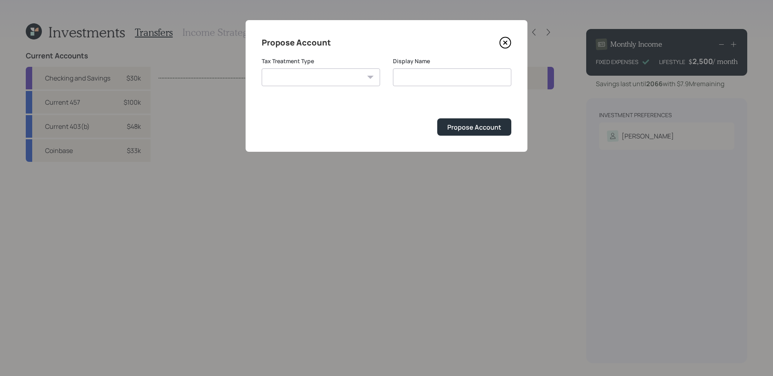
click at [346, 76] on select "[PERSON_NAME] Taxable Traditional" at bounding box center [321, 77] width 118 height 18
select select "traditional"
type input "Traditional"
click at [459, 126] on div "Propose Account" at bounding box center [474, 127] width 54 height 9
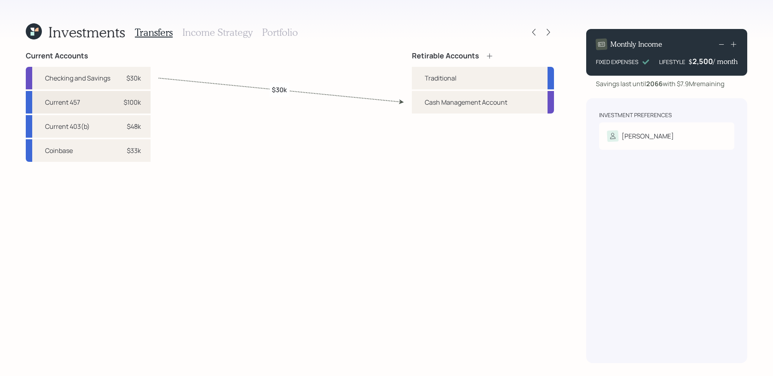
click at [110, 104] on div "Current 457 $100k" at bounding box center [88, 102] width 125 height 23
click at [438, 79] on div "Traditional" at bounding box center [441, 78] width 32 height 10
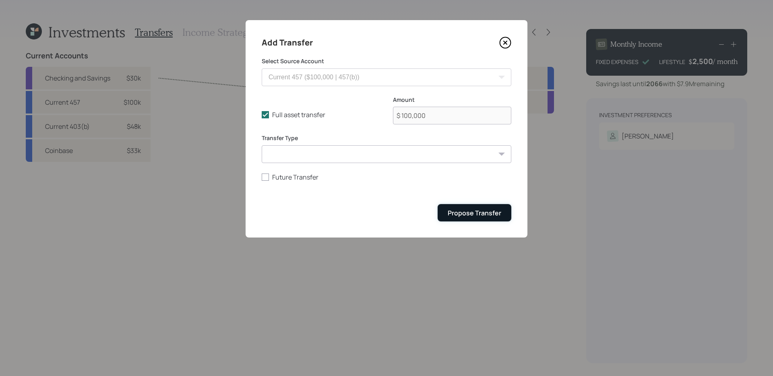
click at [475, 212] on div "Propose Transfer" at bounding box center [475, 213] width 54 height 9
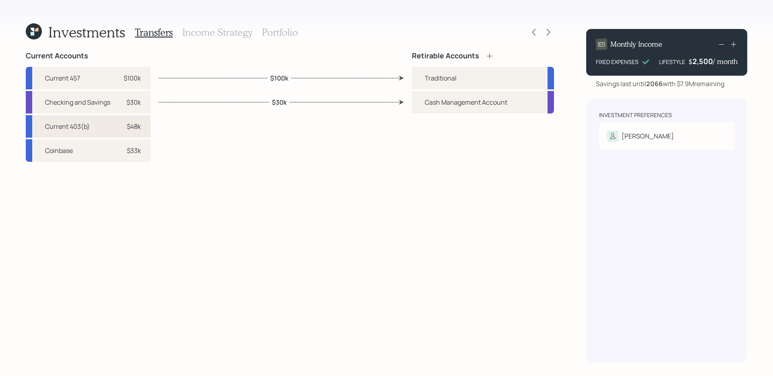
click at [108, 129] on div "Current 403(b) $48k" at bounding box center [88, 126] width 125 height 23
click at [465, 80] on div "Traditional" at bounding box center [483, 78] width 142 height 23
select select "0a9949e0-5b58-402e-afa2-b532c980aa55"
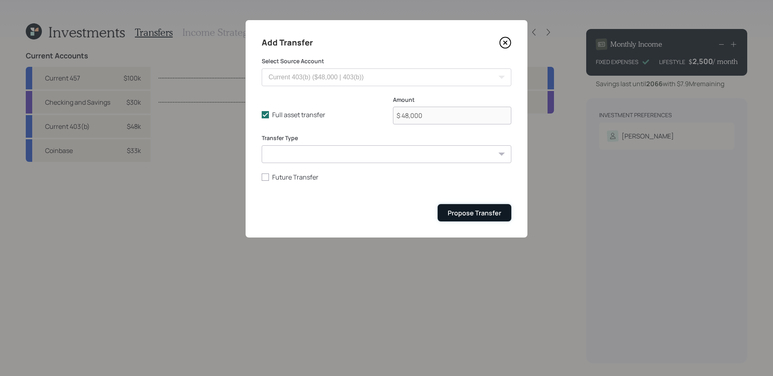
click at [461, 209] on button "Propose Transfer" at bounding box center [475, 212] width 74 height 17
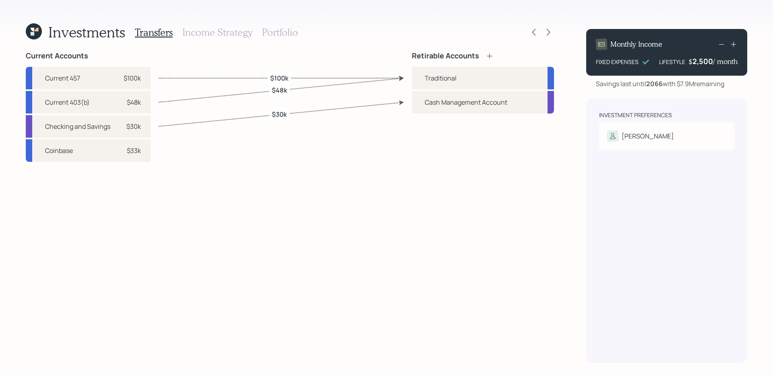
click at [386, 246] on div "Current Accounts Current 457 $100k Current 403(b) $48k Checking and Savings $30…" at bounding box center [290, 208] width 528 height 312
click at [293, 171] on div "Current Accounts Current 457 $100k Current 403(b) $48k Checking and Savings $30…" at bounding box center [290, 208] width 528 height 312
click at [280, 34] on h3 "Portfolio" at bounding box center [280, 33] width 36 height 12
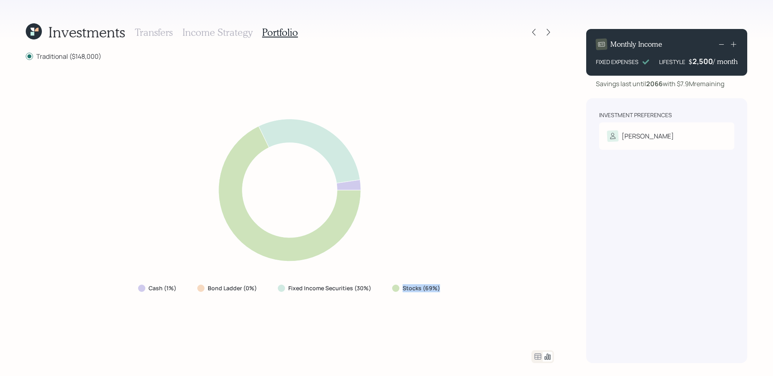
drag, startPoint x: 385, startPoint y: 289, endPoint x: 461, endPoint y: 289, distance: 75.7
click at [461, 289] on div "Cash (1%) Bond Ladder (0%) Fixed Income Securities (30%) Stocks (69%)" at bounding box center [290, 205] width 528 height 270
click at [536, 355] on icon at bounding box center [538, 357] width 10 height 10
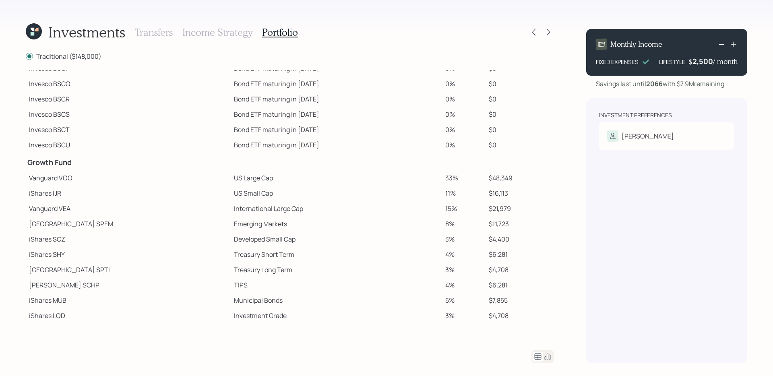
scroll to position [62, 0]
drag, startPoint x: 181, startPoint y: 180, endPoint x: 242, endPoint y: 175, distance: 61.0
click at [242, 175] on tr "Vanguard VOO US Large Cap 33% $48,349" at bounding box center [290, 176] width 528 height 15
click at [266, 206] on td "International Large Cap" at bounding box center [336, 206] width 211 height 15
drag, startPoint x: 181, startPoint y: 178, endPoint x: 239, endPoint y: 176, distance: 58.4
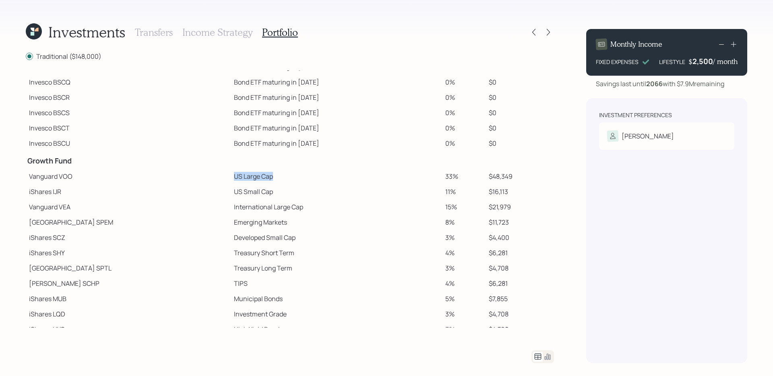
click at [239, 176] on tr "Vanguard VOO US Large Cap 33% $48,349" at bounding box center [290, 176] width 528 height 15
click at [237, 177] on td "US Large Cap" at bounding box center [336, 176] width 211 height 15
drag, startPoint x: 180, startPoint y: 193, endPoint x: 244, endPoint y: 193, distance: 64.4
click at [244, 193] on tr "iShares IJR US Small Cap 11% $16,113" at bounding box center [290, 191] width 528 height 15
click at [231, 219] on td "Emerging Markets" at bounding box center [336, 222] width 211 height 15
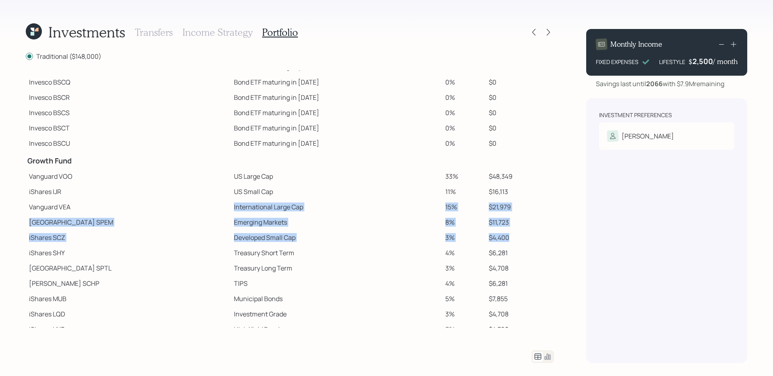
drag, startPoint x: 183, startPoint y: 209, endPoint x: 542, endPoint y: 238, distance: 360.3
click at [542, 238] on tbody "Spend Fund CASH Cash (Account Management) 1% $1,480 Stability Fund Invesco BSCP…" at bounding box center [290, 188] width 528 height 359
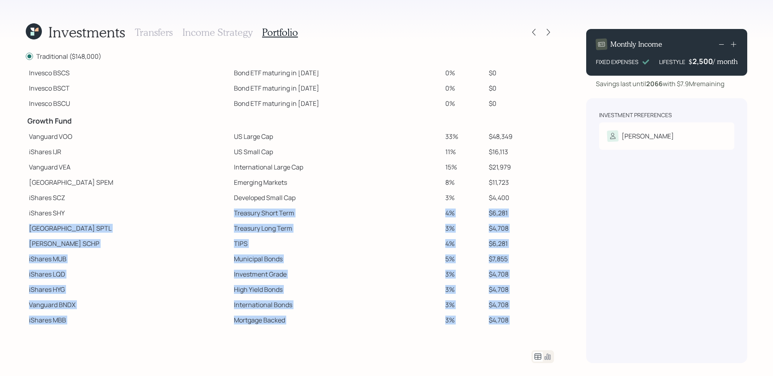
drag, startPoint x: 183, startPoint y: 214, endPoint x: 475, endPoint y: 360, distance: 327.1
click at [475, 360] on div "Traditional ($148,000) Spend Fund CASH Cash (Account Management) 1% $1,480 Stab…" at bounding box center [290, 208] width 528 height 312
click at [396, 312] on td "Mortgage Backed" at bounding box center [336, 319] width 211 height 15
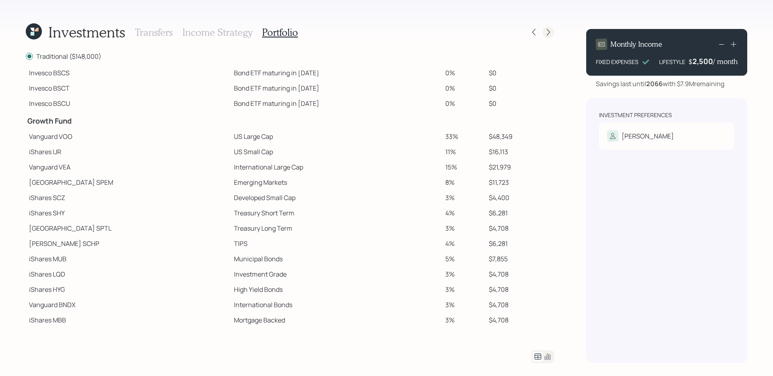
click at [549, 32] on icon at bounding box center [548, 32] width 3 height 7
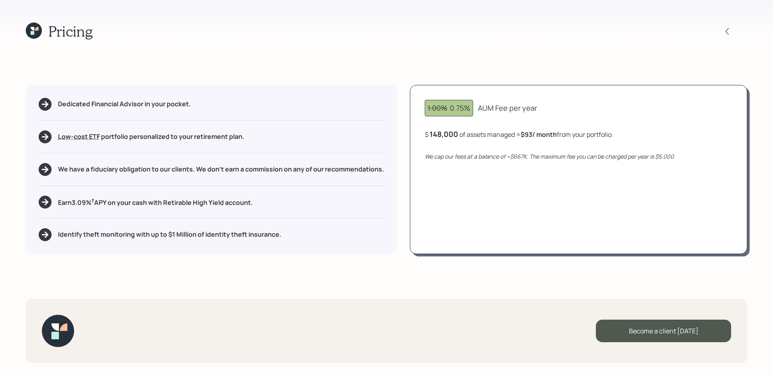
click at [403, 159] on div "Dedicated Financial Advisor in your pocket. Low-cost ETF Retirable uses diversi…" at bounding box center [386, 169] width 721 height 169
drag, startPoint x: 527, startPoint y: 136, endPoint x: 535, endPoint y: 136, distance: 8.1
click at [535, 136] on b "$93 / month" at bounding box center [539, 134] width 36 height 9
click at [502, 189] on div "1.00% 0.75% AUM Fee per year $ 148,000 of assets managed ≈ $93 / month from you…" at bounding box center [578, 169] width 337 height 169
drag, startPoint x: 512, startPoint y: 158, endPoint x: 528, endPoint y: 158, distance: 15.7
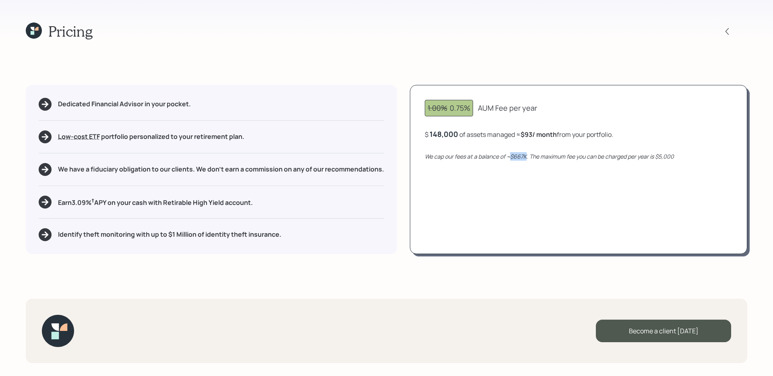
click at [528, 158] on icon "We cap our fees at a balance of ~$667K. The maximum fee you can be charged per …" at bounding box center [549, 157] width 249 height 8
drag, startPoint x: 660, startPoint y: 156, endPoint x: 682, endPoint y: 156, distance: 22.5
click at [682, 156] on div "We cap our fees at a balance of ~$667K. The maximum fee you can be charged per …" at bounding box center [579, 156] width 308 height 8
click at [558, 161] on div "1.00% 0.75% AUM Fee per year $ 148,000 of assets managed ≈ $93 / month from you…" at bounding box center [578, 169] width 337 height 169
drag, startPoint x: 527, startPoint y: 132, endPoint x: 537, endPoint y: 133, distance: 10.5
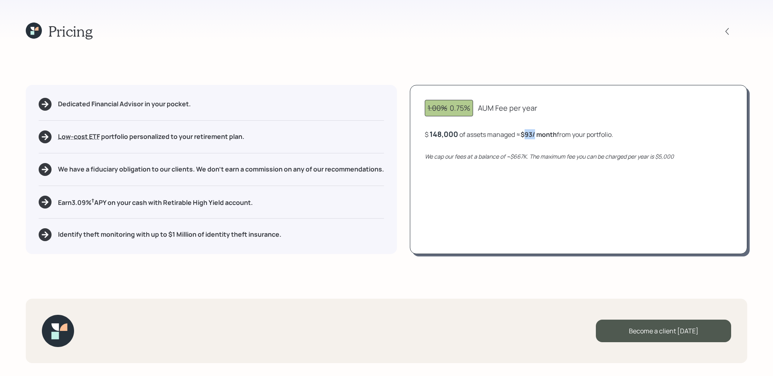
click at [537, 133] on b "$93 / month" at bounding box center [539, 134] width 36 height 9
click at [500, 223] on div "1.00% 0.75% AUM Fee per year $ 148,000 of assets managed ≈ $93 / month from you…" at bounding box center [578, 169] width 337 height 169
click at [94, 203] on sup "†" at bounding box center [92, 200] width 3 height 7
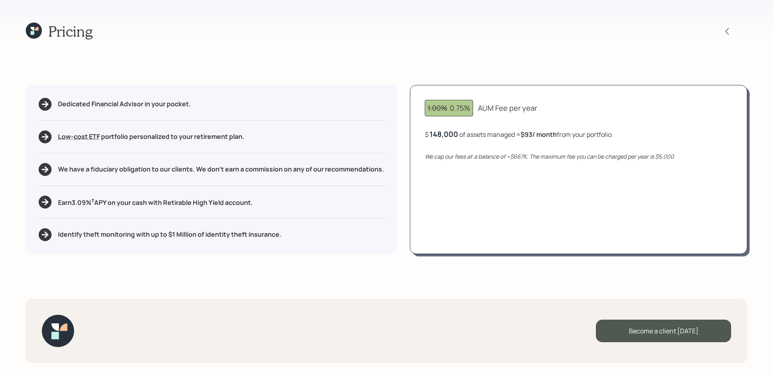
click at [155, 273] on div "Pricing Dedicated Financial Advisor in your pocket. Low-cost ETF Retirable uses…" at bounding box center [386, 188] width 773 height 376
click at [186, 233] on h5 "Identify theft monitoring with up to $1 Million of identity theft insurance." at bounding box center [169, 235] width 223 height 8
click at [237, 283] on div "Pricing Dedicated Financial Advisor in your pocket. Low-cost ETF Retirable uses…" at bounding box center [386, 188] width 773 height 376
